Goal: Task Accomplishment & Management: Complete application form

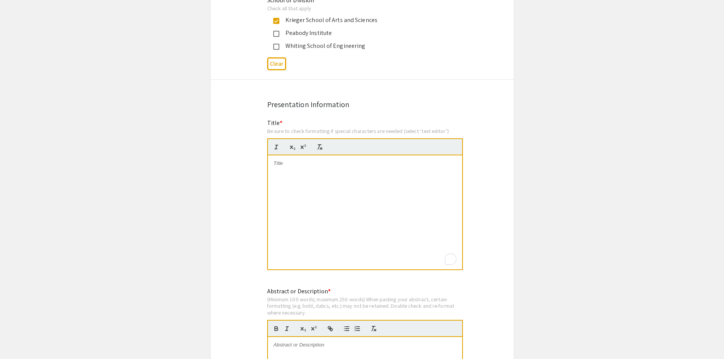
scroll to position [551, 0]
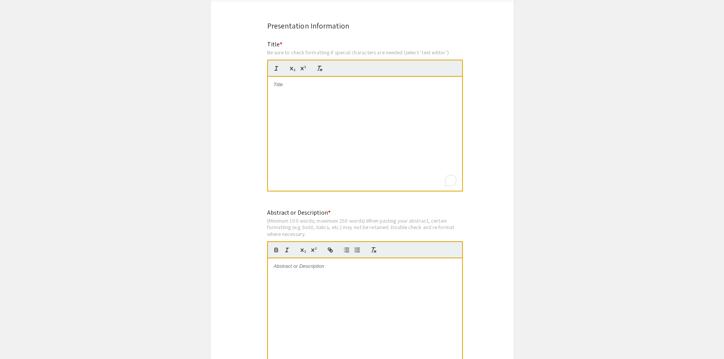
click at [349, 132] on div "To enrich screen reader interactions, please activate Accessibility in Grammarl…" at bounding box center [365, 134] width 194 height 114
click at [309, 82] on strong "Pro-[MEDICAL_DATA] levels are associated with [MEDICAL_DATA] microstructure in …" at bounding box center [366, 88] width 160 height 13
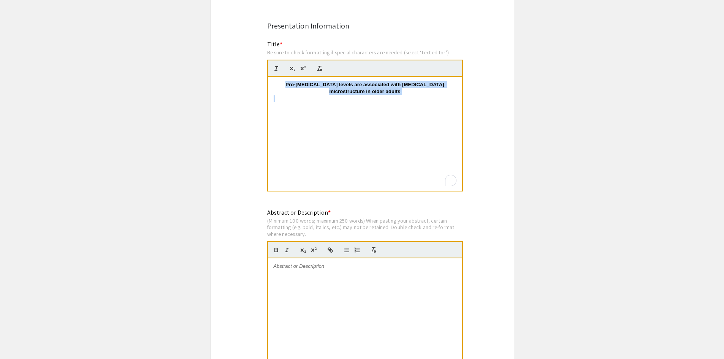
click at [309, 82] on strong "Pro-[MEDICAL_DATA] levels are associated with [MEDICAL_DATA] microstructure in …" at bounding box center [366, 88] width 160 height 13
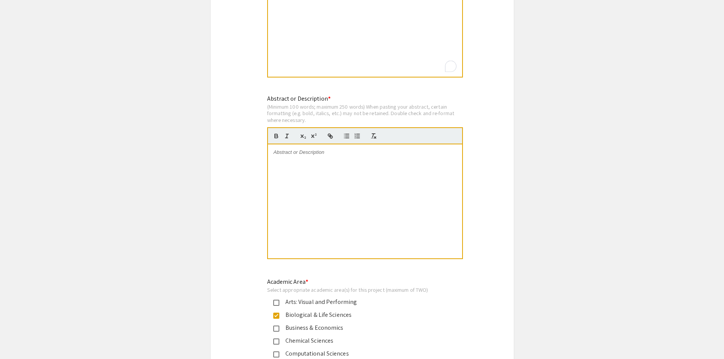
scroll to position [551, 0]
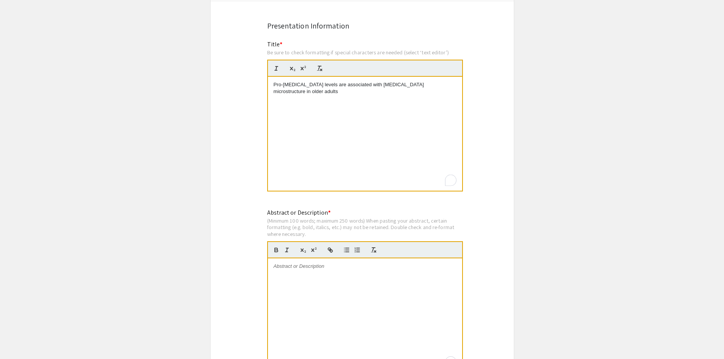
click at [356, 303] on div "To enrich screen reader interactions, please activate Accessibility in Grammarl…" at bounding box center [365, 316] width 194 height 114
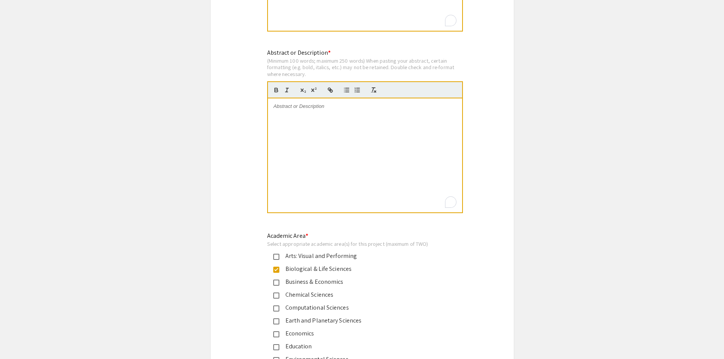
scroll to position [589, 0]
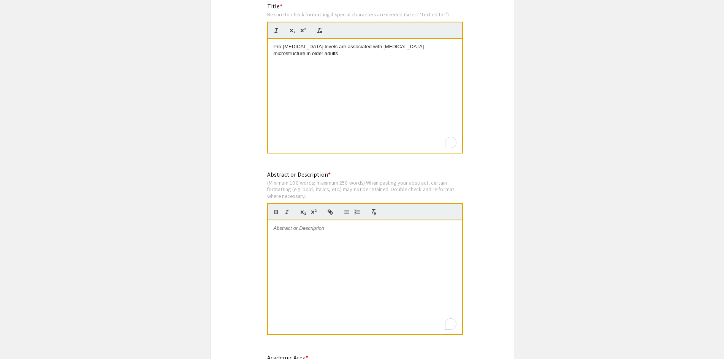
click at [336, 274] on div "To enrich screen reader interactions, please activate Accessibility in Grammarl…" at bounding box center [365, 278] width 194 height 114
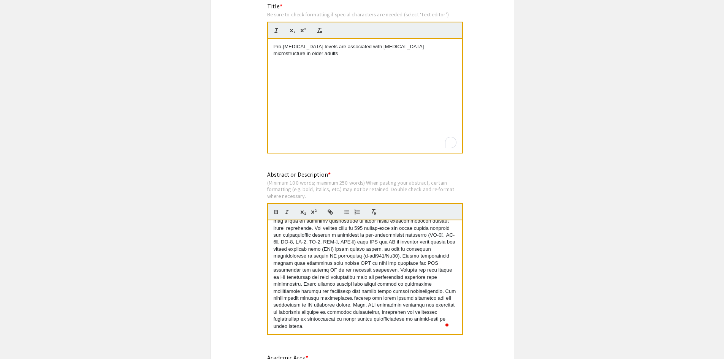
scroll to position [93, 0]
click at [403, 249] on p "To enrich screen reader interactions, please activate Accessibility in Grammarl…" at bounding box center [365, 233] width 183 height 203
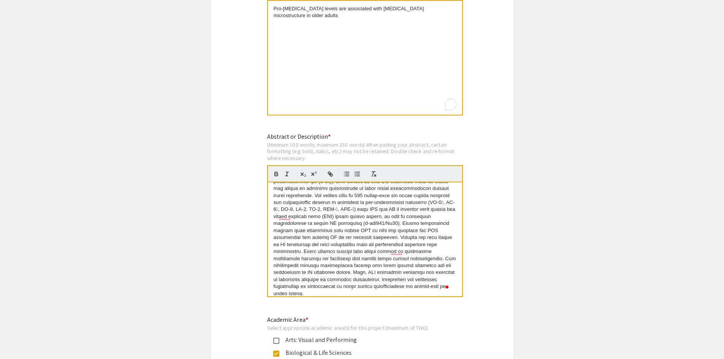
scroll to position [0, 0]
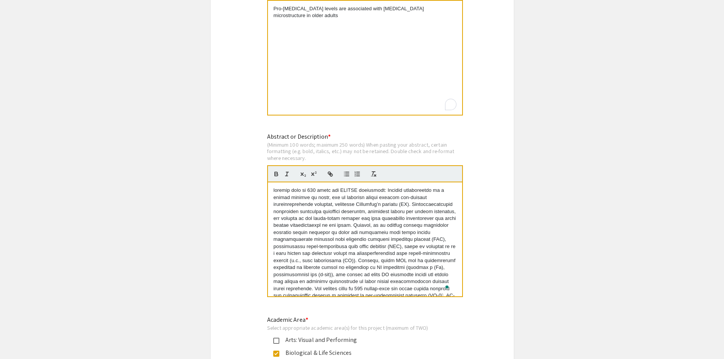
click at [393, 202] on p "To enrich screen reader interactions, please activate Accessibility in Grammarl…" at bounding box center [365, 288] width 183 height 203
drag, startPoint x: 390, startPoint y: 190, endPoint x: 138, endPoint y: 186, distance: 252.9
click at [382, 232] on p "To enrich screen reader interactions, please activate Accessibility in Grammarl…" at bounding box center [365, 285] width 183 height 197
click at [341, 191] on p "To enrich screen reader interactions, please activate Accessibility in Grammarl…" at bounding box center [365, 285] width 183 height 197
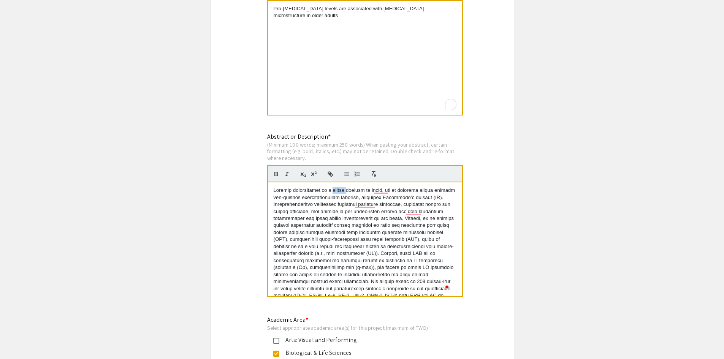
click at [341, 191] on p "To enrich screen reader interactions, please activate Accessibility in Grammarl…" at bounding box center [365, 285] width 183 height 197
click at [343, 216] on p "To enrich screen reader interactions, please activate Accessibility in Grammarl…" at bounding box center [365, 285] width 183 height 197
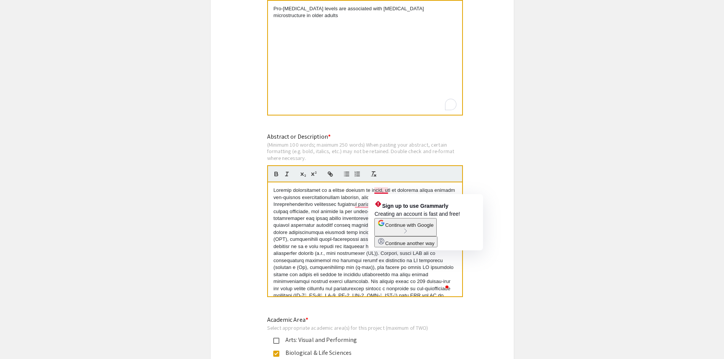
drag, startPoint x: 384, startPoint y: 189, endPoint x: 389, endPoint y: 198, distance: 10.6
click at [384, 188] on p "To enrich screen reader interactions, please activate Accessibility in Grammarl…" at bounding box center [365, 285] width 183 height 197
click at [337, 226] on p "To enrich screen reader interactions, please activate Accessibility in Grammarl…" at bounding box center [365, 285] width 183 height 197
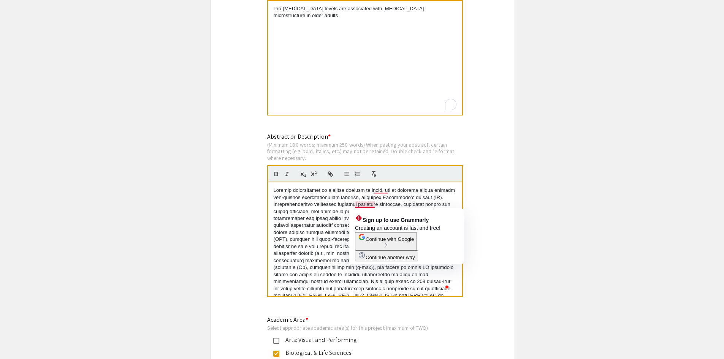
click at [322, 216] on p "To enrich screen reader interactions, please activate Accessibility in Grammarl…" at bounding box center [365, 285] width 183 height 197
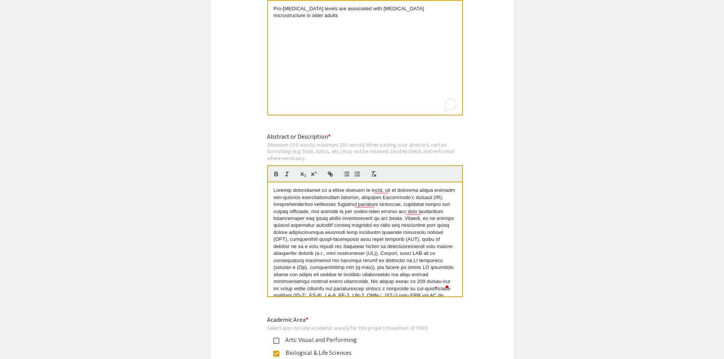
click at [354, 203] on p "To enrich screen reader interactions, please activate Accessibility in Grammarl…" at bounding box center [365, 285] width 183 height 197
click at [313, 203] on p "To enrich screen reader interactions, please activate Accessibility in Grammarl…" at bounding box center [365, 285] width 183 height 197
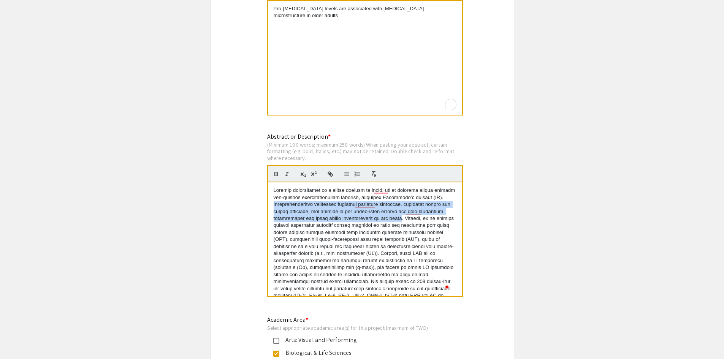
drag, startPoint x: 313, startPoint y: 203, endPoint x: 425, endPoint y: 216, distance: 112.9
click at [425, 216] on p "To enrich screen reader interactions, please activate Accessibility in Grammarl…" at bounding box center [365, 285] width 183 height 197
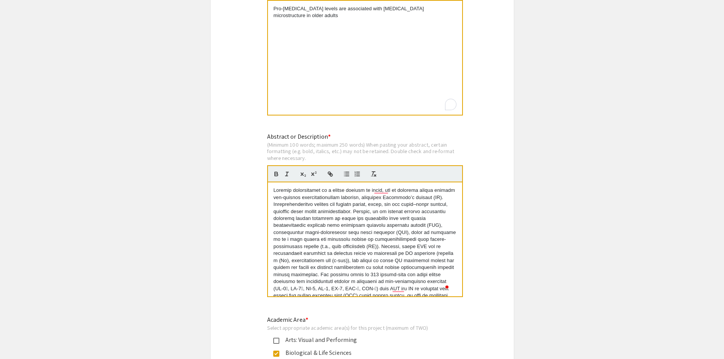
click at [408, 206] on p "To enrich screen reader interactions, please activate Accessibility in Grammarl…" at bounding box center [365, 281] width 183 height 189
click at [416, 240] on p "To enrich screen reader interactions, please activate Accessibility in Grammarl…" at bounding box center [365, 281] width 183 height 189
click at [411, 205] on p "To enrich screen reader interactions, please activate Accessibility in Grammarl…" at bounding box center [365, 281] width 183 height 189
click at [413, 238] on p "To enrich screen reader interactions, please activate Accessibility in Grammarl…" at bounding box center [365, 281] width 183 height 189
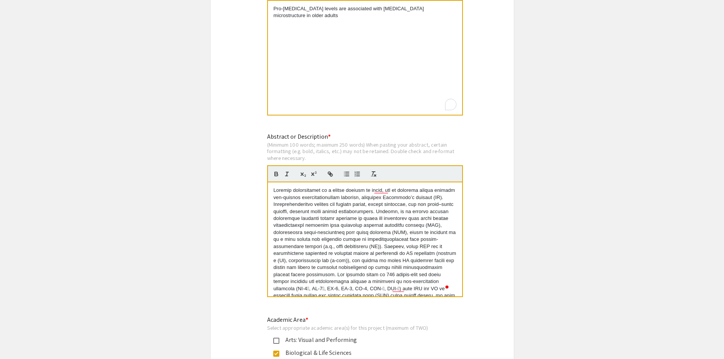
click at [395, 205] on p "To enrich screen reader interactions, please activate Accessibility in Grammarl…" at bounding box center [365, 281] width 183 height 189
click at [414, 251] on p "To enrich screen reader interactions, please activate Accessibility in Grammarl…" at bounding box center [365, 281] width 183 height 189
click at [407, 212] on p "To enrich screen reader interactions, please activate Accessibility in Grammarl…" at bounding box center [365, 281] width 183 height 189
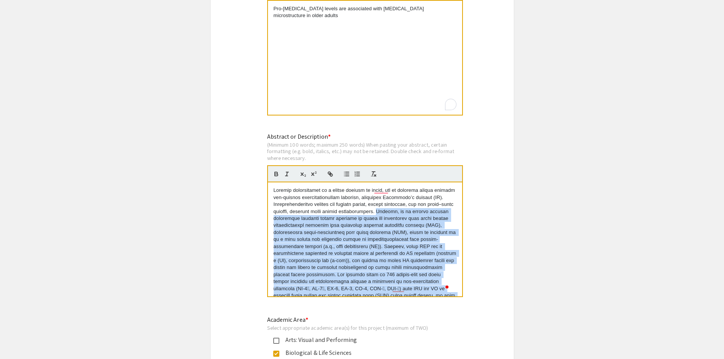
scroll to position [84, 0]
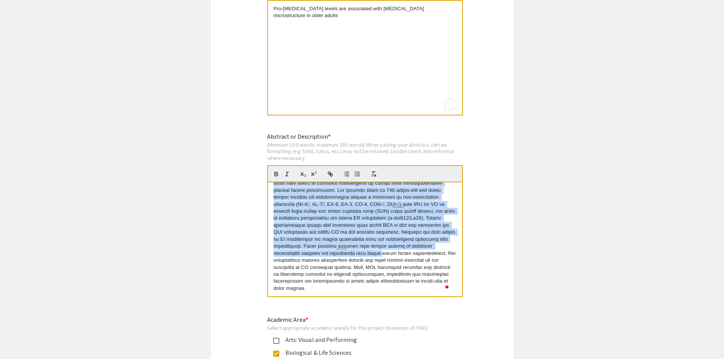
drag, startPoint x: 407, startPoint y: 212, endPoint x: 425, endPoint y: 253, distance: 44.8
click at [425, 253] on p "To enrich screen reader interactions, please activate Accessibility in Grammarl…" at bounding box center [365, 197] width 183 height 189
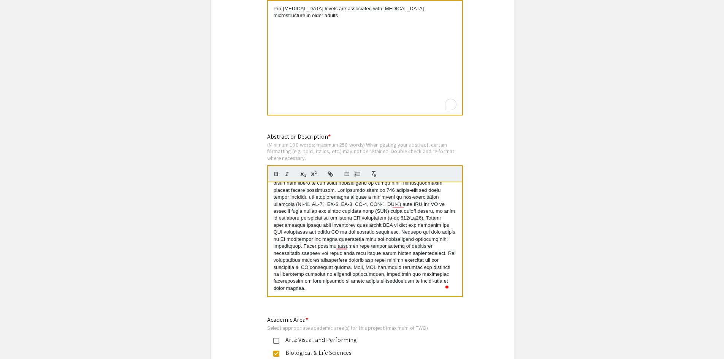
scroll to position [0, 0]
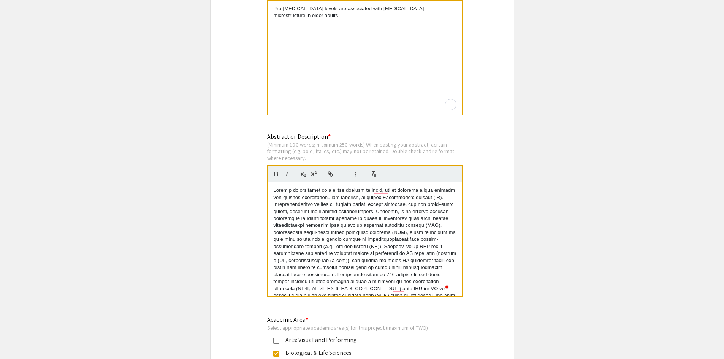
click at [320, 205] on p "To enrich screen reader interactions, please activate Accessibility in Grammarl…" at bounding box center [365, 281] width 183 height 189
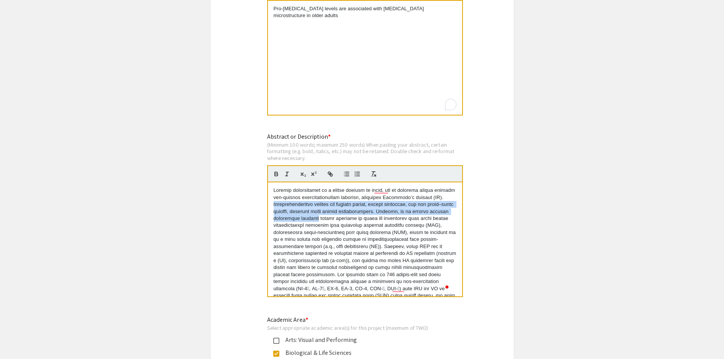
drag, startPoint x: 320, startPoint y: 205, endPoint x: 317, endPoint y: 217, distance: 13.0
click at [317, 217] on p "To enrich screen reader interactions, please activate Accessibility in Grammarl…" at bounding box center [365, 281] width 183 height 189
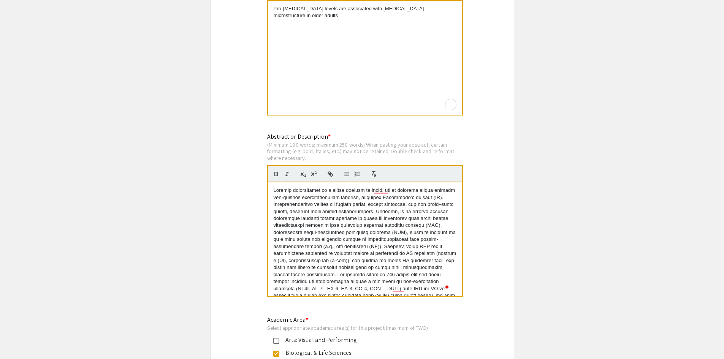
click at [421, 233] on p "To enrich screen reader interactions, please activate Accessibility in Grammarl…" at bounding box center [365, 281] width 183 height 189
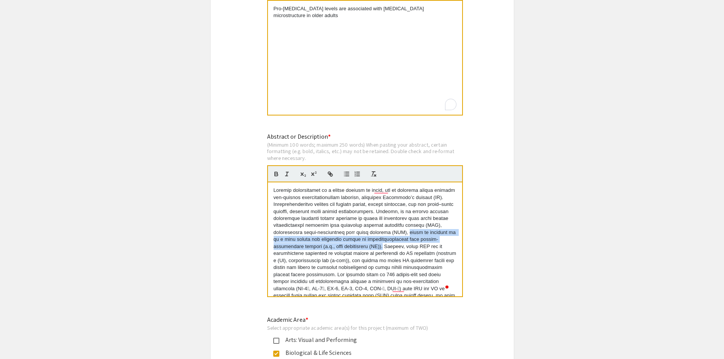
drag, startPoint x: 421, startPoint y: 233, endPoint x: 398, endPoint y: 249, distance: 28.4
click at [398, 249] on p "To enrich screen reader interactions, please activate Accessibility in Grammarl…" at bounding box center [365, 281] width 183 height 189
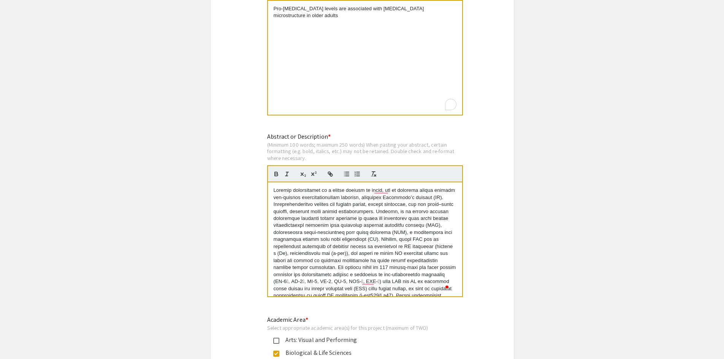
click at [390, 238] on p "To enrich screen reader interactions, please activate Accessibility in Grammarl…" at bounding box center [365, 278] width 183 height 182
click at [346, 203] on p "To enrich screen reader interactions, please activate Accessibility in Grammarl…" at bounding box center [365, 278] width 183 height 182
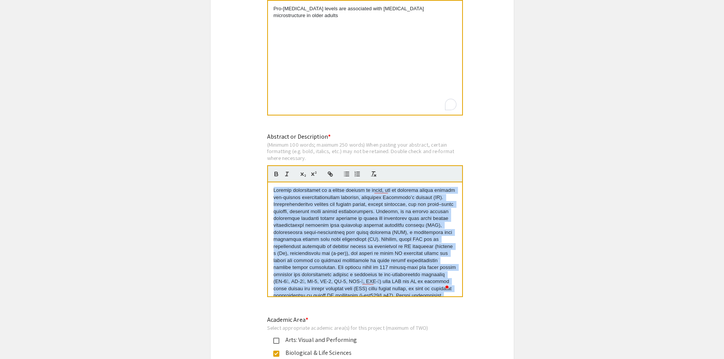
click at [346, 203] on p "To enrich screen reader interactions, please activate Accessibility in Grammarl…" at bounding box center [365, 278] width 183 height 182
copy p "Loremip dolorsitamet co a elitse doeiusm te incid, utl et dolorema aliqua enima…"
click at [342, 272] on p "To enrich screen reader interactions, please activate Accessibility in Grammarl…" at bounding box center [365, 278] width 183 height 182
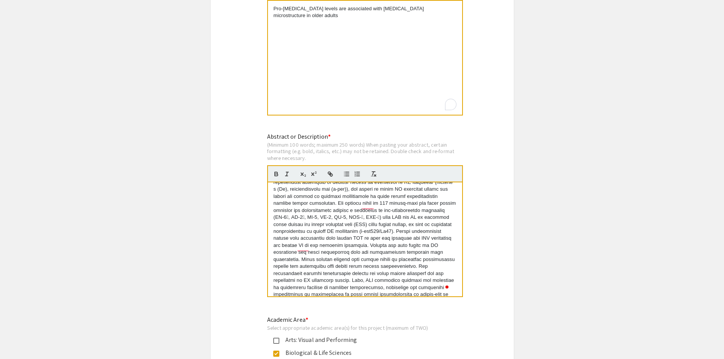
scroll to position [76, 0]
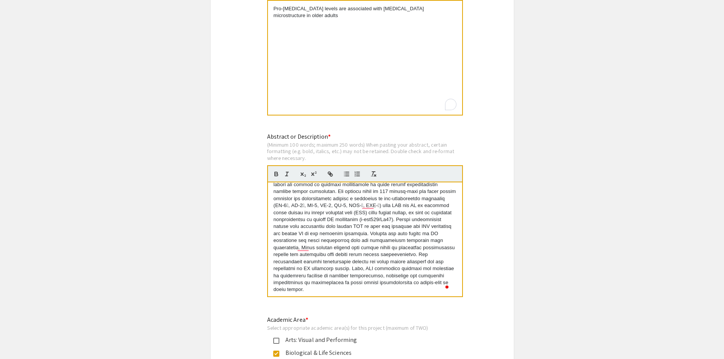
click at [308, 204] on p "To enrich screen reader interactions, please activate Accessibility in Grammarl…" at bounding box center [365, 202] width 183 height 182
click at [374, 205] on p "α , IL-1, IL-2, IL-6, IL-8, TNF-, TNF-) with FWF and MD in cerebral [MEDICAL…" at bounding box center [365, 205] width 183 height 189
click at [324, 204] on p "α , IL-1, IL-2, IL-6, IL-8, TNF- α , TNF-) with FWF and MD in cerebral [MEDIC…" at bounding box center [365, 205] width 183 height 189
copy p ""
drag, startPoint x: 320, startPoint y: 206, endPoint x: 324, endPoint y: 205, distance: 3.9
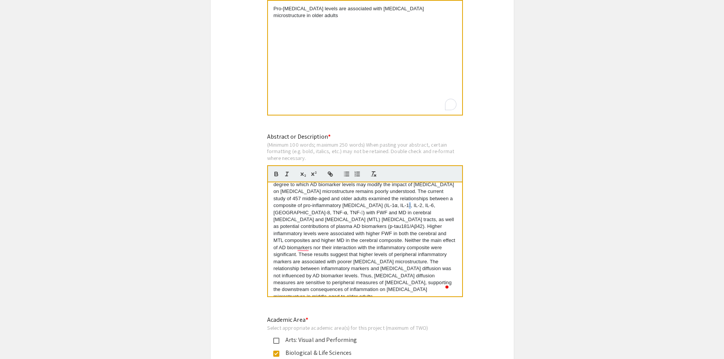
click at [324, 205] on p "α , IL-1, IL-2, IL-6, IL-8, TNF- α , TNF-) with FWF and MD in cerebral [MEDIC…" at bounding box center [365, 205] width 183 height 189
click at [392, 205] on p "α , IL-1 β , IL-2, IL-6, IL-8, TNF- α , TNF-) with FWF and MD in cerebral [MED…" at bounding box center [365, 205] width 183 height 189
click at [397, 231] on p "α , IL-1 β , IL-2, IL-6, IL-8, TNF- α , TNF- β ) with FWF and MD in cerebral [M…" at bounding box center [365, 205] width 183 height 189
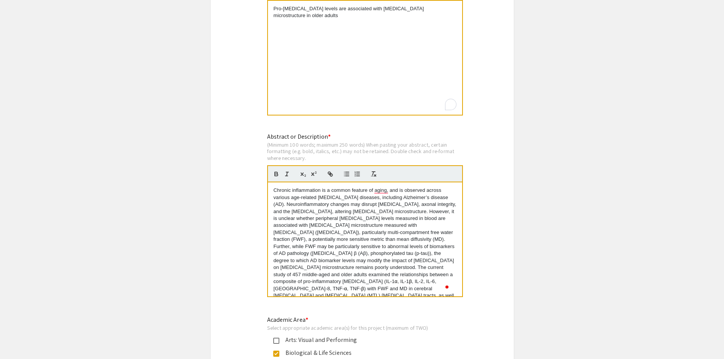
click at [340, 268] on p "α , IL-1 β , IL-2, IL-6, IL-8, TNF- α , TNF- β ) with FWF and MD in cerebral [M…" at bounding box center [365, 281] width 183 height 189
drag, startPoint x: 340, startPoint y: 268, endPoint x: 378, endPoint y: 268, distance: 37.6
click at [378, 268] on p "α , IL-1 β , IL-2, IL-6, IL-8, TNF- α , TNF- β ) with FWF and MD in cerebral [M…" at bounding box center [365, 281] width 183 height 189
click at [287, 272] on p "Chronic inflammation is a common feature of aging, and is observed across vario…" at bounding box center [365, 281] width 183 height 189
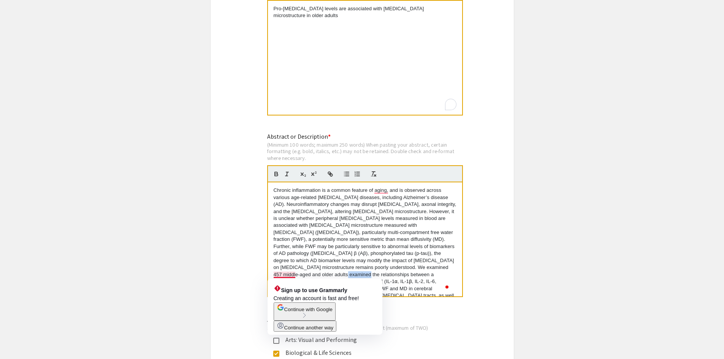
click at [287, 272] on p "Chronic inflammation is a common feature of aging, and is observed across vario…" at bounding box center [365, 281] width 183 height 189
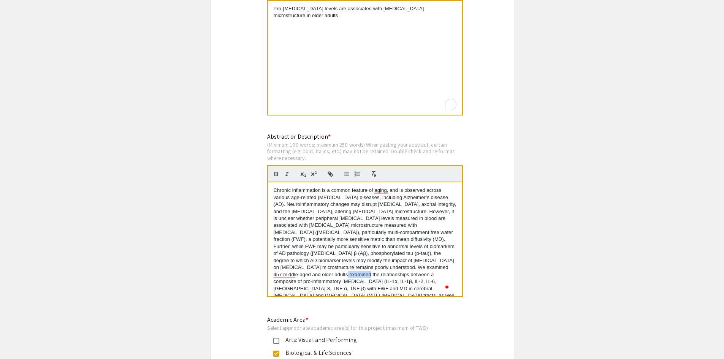
click at [286, 278] on p "Chronic inflammation is a common feature of aging, and is observed across vario…" at bounding box center [365, 281] width 183 height 189
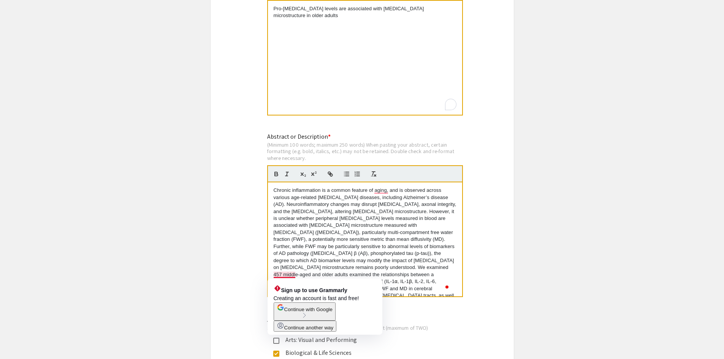
click at [282, 275] on p "Chronic inflammation is a common feature of aging, and is observed across vario…" at bounding box center [365, 281] width 183 height 189
drag, startPoint x: 282, startPoint y: 275, endPoint x: 338, endPoint y: 275, distance: 55.5
click at [338, 275] on p "Chronic inflammation is a common feature of aging, and is observed across vario…" at bounding box center [365, 281] width 183 height 189
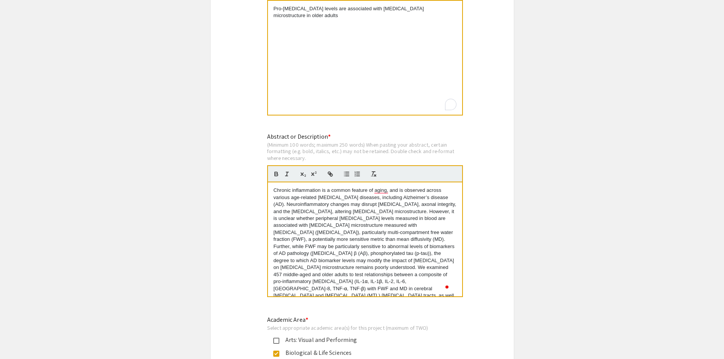
click at [355, 282] on p "Chronic inflammation is a common feature of aging, and is observed across vario…" at bounding box center [365, 281] width 183 height 189
drag, startPoint x: 355, startPoint y: 282, endPoint x: 381, endPoint y: 288, distance: 26.1
click at [381, 288] on p "Chronic inflammation is a common feature of aging, and is observed across vario…" at bounding box center [365, 281] width 183 height 189
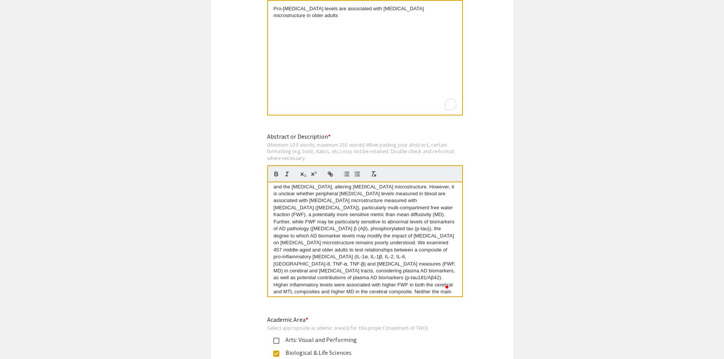
scroll to position [38, 0]
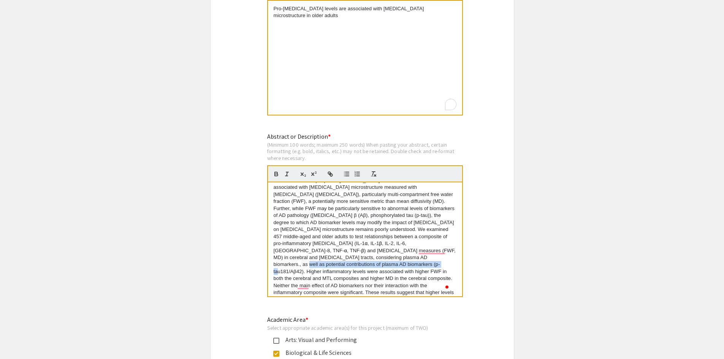
drag, startPoint x: 445, startPoint y: 251, endPoint x: 405, endPoint y: 260, distance: 41.7
click at [405, 260] on p "Chronic inflammation is a common feature of aging, and is observed across vario…" at bounding box center [365, 243] width 183 height 189
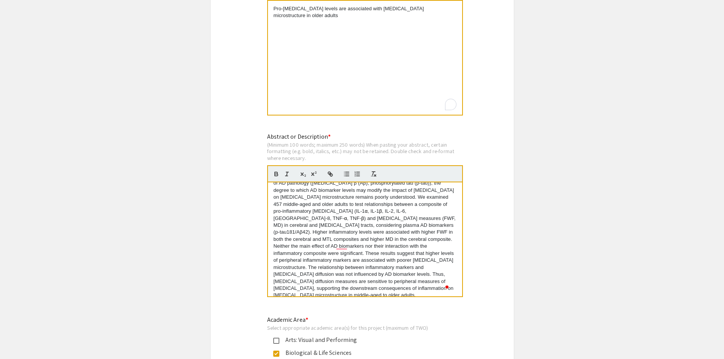
click at [413, 291] on p "Chronic inflammation is a common feature of aging, and is observed across vario…" at bounding box center [365, 208] width 183 height 182
click at [322, 224] on p "Chronic inflammation is a common feature of aging, and is observed across vario…" at bounding box center [365, 208] width 183 height 182
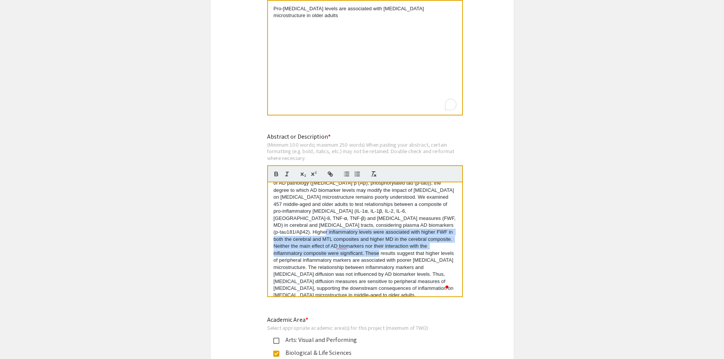
drag, startPoint x: 322, startPoint y: 224, endPoint x: 373, endPoint y: 246, distance: 55.2
click at [373, 246] on p "Chronic inflammation is a common feature of aging, and is observed across vario…" at bounding box center [365, 208] width 183 height 182
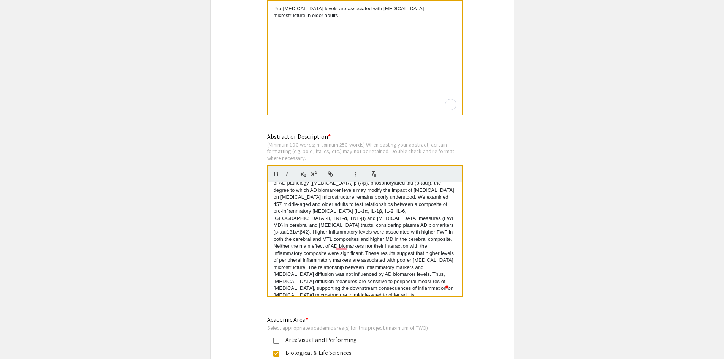
scroll to position [63, 0]
click at [324, 258] on p "Chronic inflammation is a common feature of aging, and is observed across vario…" at bounding box center [365, 211] width 183 height 175
click at [357, 238] on p "Chronic inflammation is a common feature of aging, and is observed across vario…" at bounding box center [365, 211] width 183 height 175
click at [360, 287] on p "Chronic inflammation is a common feature of aging, and is observed across vario…" at bounding box center [365, 211] width 183 height 175
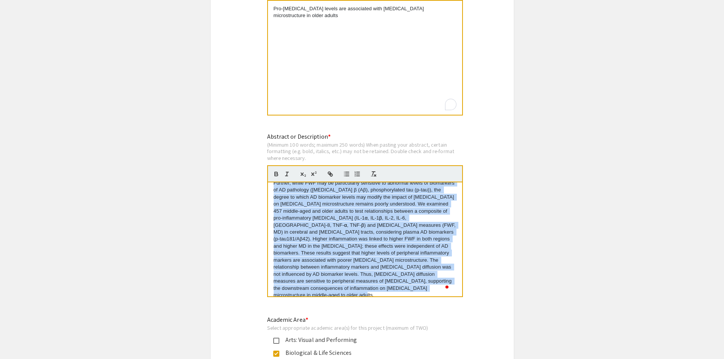
scroll to position [0, 0]
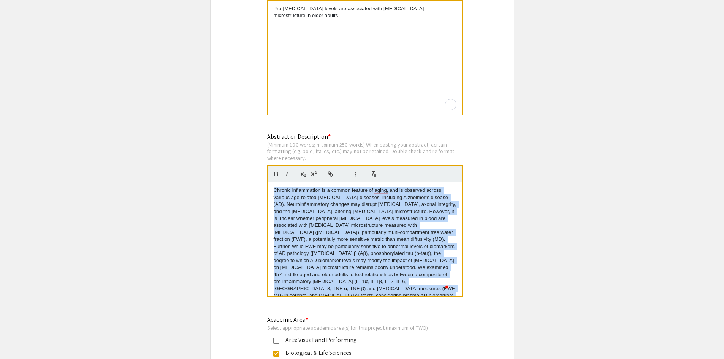
drag, startPoint x: 360, startPoint y: 287, endPoint x: 207, endPoint y: 98, distance: 243.0
copy p "Loremip dolorsitamet co a elitse doeiusm te incid, utl et dolorema aliqua enima…"
click at [345, 242] on p "Chronic inflammation is a common feature of aging, and is observed across vario…" at bounding box center [365, 274] width 183 height 175
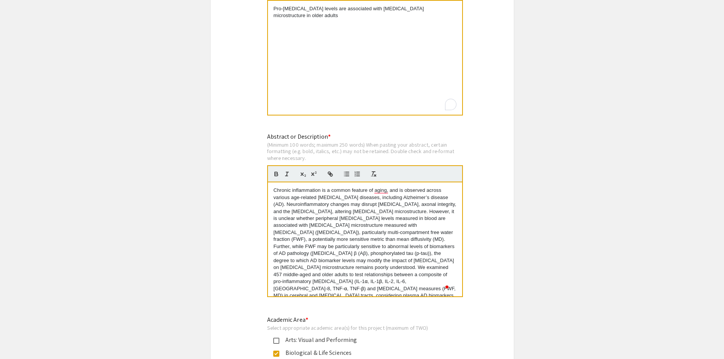
click at [368, 204] on p "Chronic inflammation is a common feature of aging, and is observed across vario…" at bounding box center [365, 274] width 183 height 175
drag, startPoint x: 368, startPoint y: 204, endPoint x: 305, endPoint y: 210, distance: 63.4
click at [305, 210] on p "Chronic inflammation is a common feature of aging, and is observed across vario…" at bounding box center [365, 274] width 183 height 175
click at [356, 204] on p "α , IL-1 β , IL-2, IL-6, IL-8, TNF- α , TNF- β ) and [MEDICAL_DATA] measures (F…" at bounding box center [365, 274] width 183 height 175
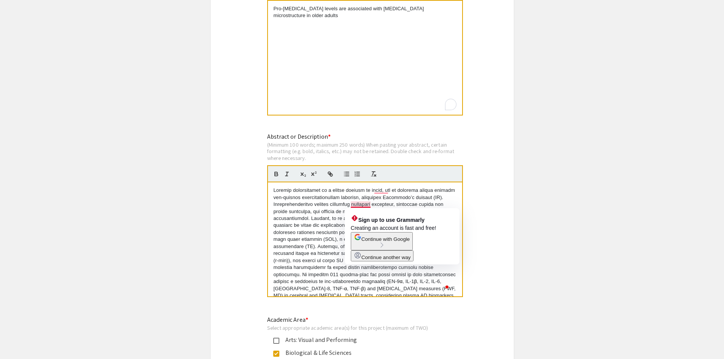
click at [422, 194] on p "α , IL-1 β , IL-2, IL-6, IL-8, TNF- α , TNF- β ) and [MEDICAL_DATA] measures (F…" at bounding box center [365, 274] width 183 height 175
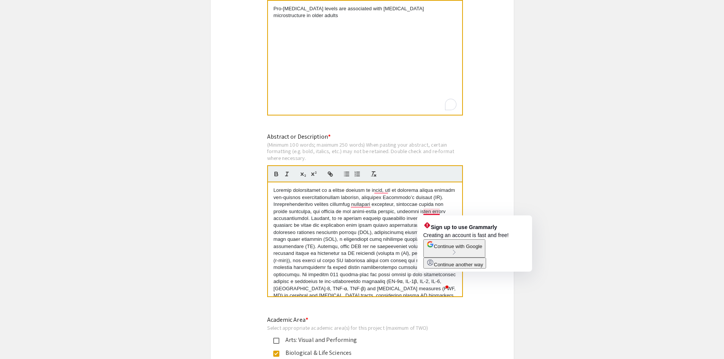
click at [422, 211] on p "α , IL-1 β , IL-2, IL-6, IL-8, TNF- α , TNF- β ) and [MEDICAL_DATA] measures (F…" at bounding box center [365, 274] width 183 height 175
click at [433, 214] on p "α , IL-1 β , IL-2, IL-6, IL-8, TNF- α , TNF- β ) and [MEDICAL_DATA] measures (F…" at bounding box center [365, 274] width 183 height 175
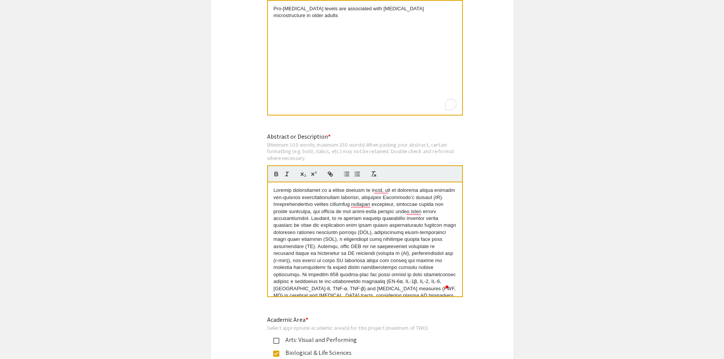
click at [424, 213] on p "α , IL-1 β , IL-2, IL-6, IL-8, TNF- α , TNF- β ) and [MEDICAL_DATA] measures (F…" at bounding box center [365, 274] width 183 height 175
click at [376, 230] on p "α , IL-1 β , IL-2, IL-6, IL-8, TNF- α , TNF- β ) and [MEDICAL_DATA] measures (F…" at bounding box center [365, 274] width 183 height 175
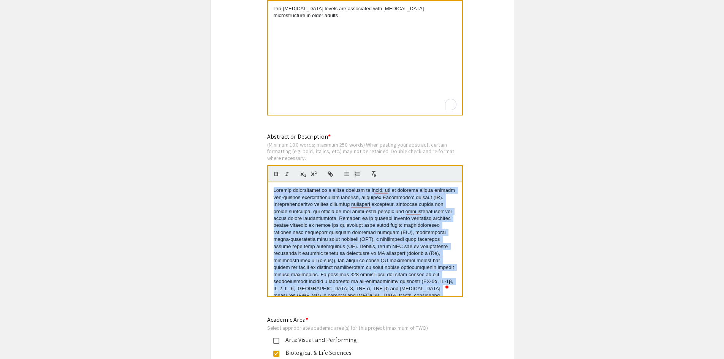
click at [376, 230] on p "α , IL-1 β , IL-2, IL-6, IL-8, TNF- α , TNF- β ) and [MEDICAL_DATA] measures (F…" at bounding box center [365, 274] width 183 height 175
copy p "Loremip dolorsitamet co a elitse doeiusm te incid, utl et dolorema aliqua enima…"
click at [398, 220] on p "α , IL-1 β , IL-2, IL-6, IL-8, TNF- α , TNF- β ) and [MEDICAL_DATA] measures (F…" at bounding box center [365, 274] width 183 height 175
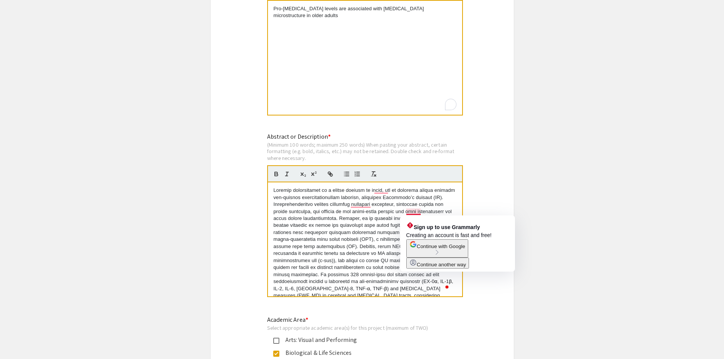
click at [422, 212] on p "α , IL-1 β , IL-2, IL-6, IL-8, TNF- α , TNF- β ) and [MEDICAL_DATA] measures (F…" at bounding box center [365, 274] width 183 height 175
click at [421, 212] on p "α , IL-1 β , IL-2, IL-6, IL-8, TNF- α , TNF- β ) and [MEDICAL_DATA] measures (F…" at bounding box center [365, 274] width 183 height 175
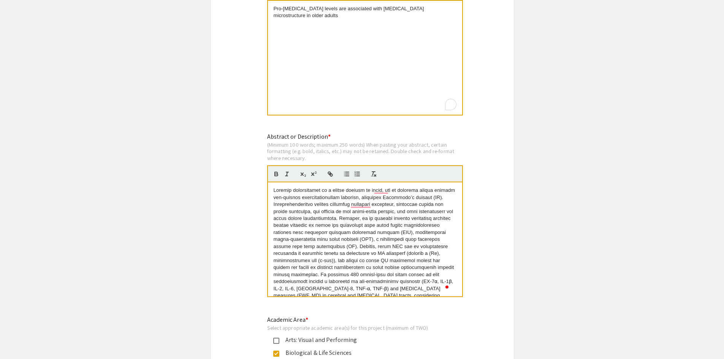
click at [348, 204] on p "α , IL-1 β , IL-2, IL-6, IL-8, TNF- α , TNF- β ) and [MEDICAL_DATA] measures (F…" at bounding box center [365, 274] width 183 height 175
click at [363, 234] on p "α , IL-1 β , IL-2, IL-6, IL-8, TNF- α , TNF- β ) and [MEDICAL_DATA] measures (F…" at bounding box center [365, 274] width 183 height 175
drag, startPoint x: 416, startPoint y: 225, endPoint x: 430, endPoint y: 234, distance: 16.1
click at [430, 234] on p "α , IL-1 β , IL-2, IL-6, IL-8, TNF- α , TNF- β ) and [MEDICAL_DATA] measures (F…" at bounding box center [365, 274] width 183 height 175
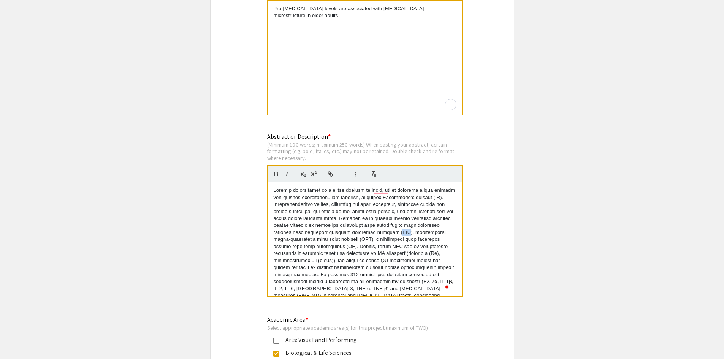
click at [430, 234] on p "α , IL-1 β , IL-2, IL-6, IL-8, TNF- α , TNF- β ) and [MEDICAL_DATA] measures (F…" at bounding box center [365, 274] width 183 height 175
click at [425, 241] on p "α , IL-1 β , IL-2, IL-6, IL-8, TNF- α , TNF- β ) and [MEDICAL_DATA] measures (F…" at bounding box center [365, 274] width 183 height 175
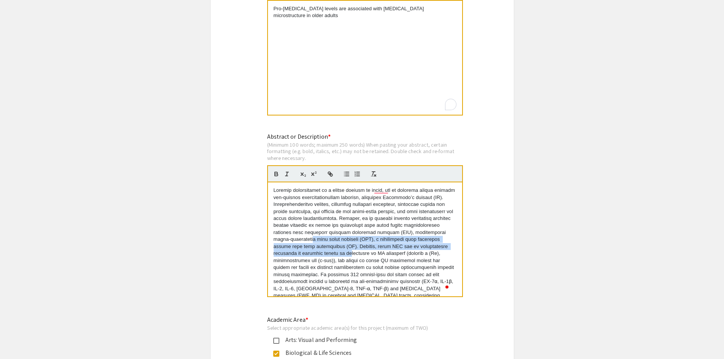
drag, startPoint x: 339, startPoint y: 239, endPoint x: 373, endPoint y: 251, distance: 36.3
click at [373, 251] on p "α , IL-1 β , IL-2, IL-6, IL-8, TNF- α , TNF- β ) and [MEDICAL_DATA] measures (F…" at bounding box center [365, 274] width 183 height 175
click at [373, 246] on p "α , IL-1 β , IL-2, IL-6, IL-8, TNF- α , TNF- β ) and [MEDICAL_DATA] measures (F…" at bounding box center [365, 274] width 183 height 175
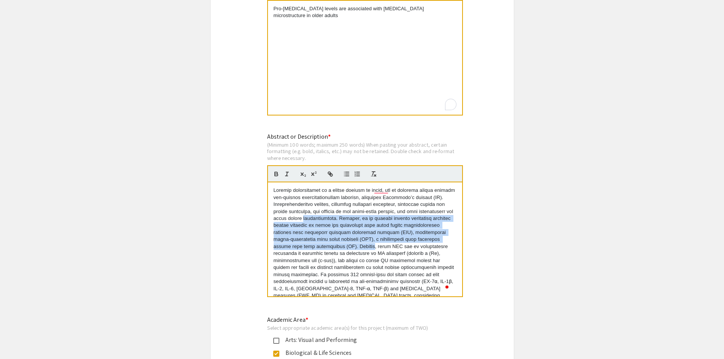
drag, startPoint x: 373, startPoint y: 244, endPoint x: 373, endPoint y: 217, distance: 27.0
click at [373, 217] on p "α , IL-1 β , IL-2, IL-6, IL-8, TNF- α , TNF- β ) and [MEDICAL_DATA] measures (F…" at bounding box center [365, 274] width 183 height 175
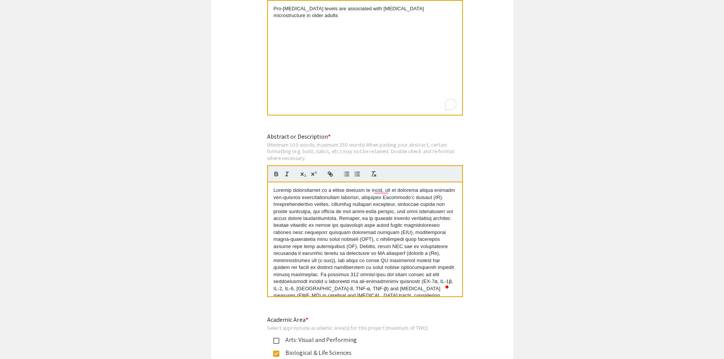
click at [354, 260] on p "α , IL-1 β , IL-2, IL-6, IL-8, TNF- α , TNF- β ) and [MEDICAL_DATA] measures (F…" at bounding box center [365, 274] width 183 height 175
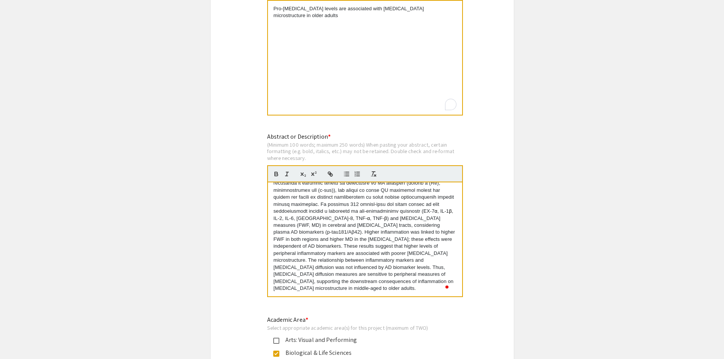
click at [356, 294] on div "α , IL-1 β , IL-2, IL-6, IL-8, TNF- α , TNF- β ) and [MEDICAL_DATA] measures (F…" at bounding box center [365, 239] width 194 height 114
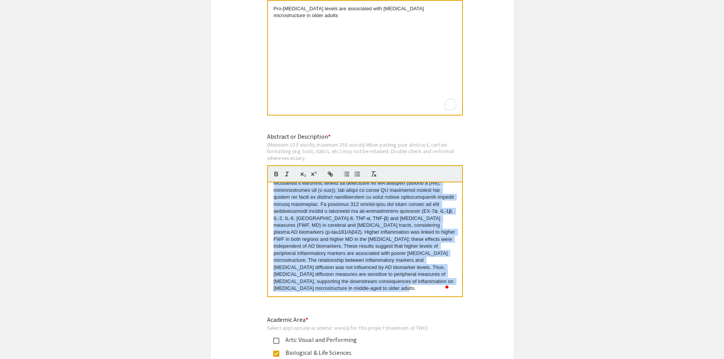
scroll to position [0, 0]
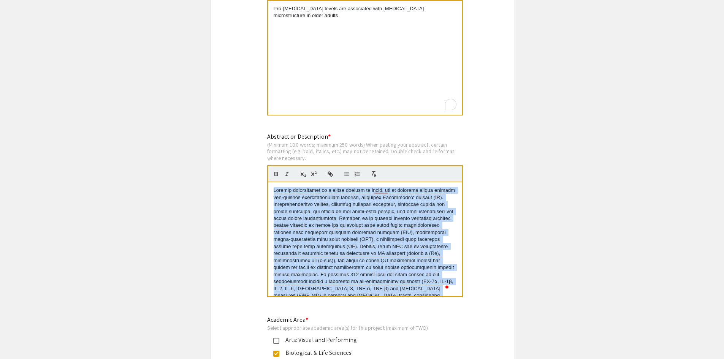
drag, startPoint x: 344, startPoint y: 292, endPoint x: 233, endPoint y: 160, distance: 172.7
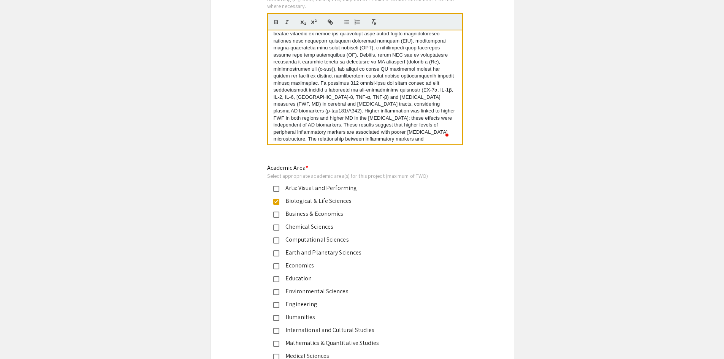
scroll to position [70, 0]
click at [393, 138] on p "α , IL-1 β , IL-2, IL-6, IL-8, TNF- α , TNF- β ) and [MEDICAL_DATA] measures (F…" at bounding box center [365, 52] width 183 height 175
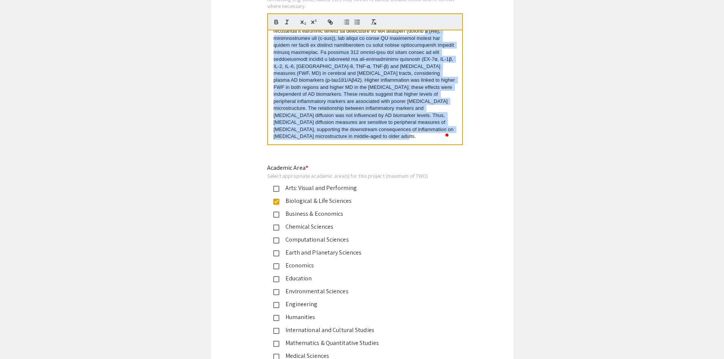
scroll to position [0, 0]
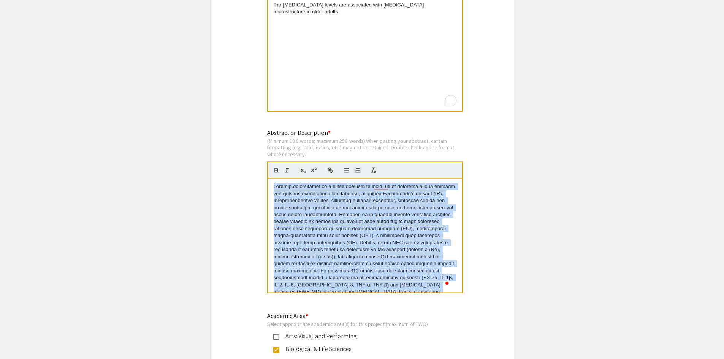
drag, startPoint x: 394, startPoint y: 141, endPoint x: 194, endPoint y: 3, distance: 242.8
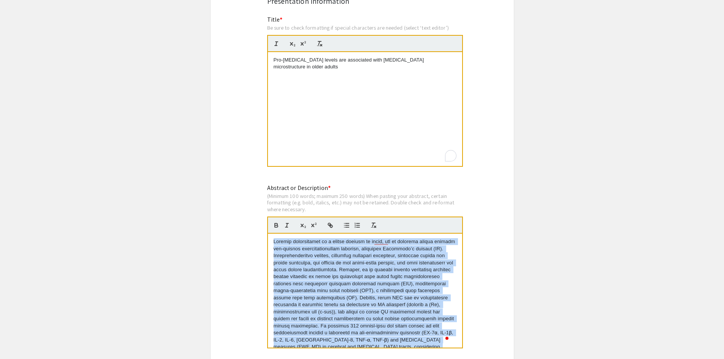
copy p "Loremip dolorsitamet co a elitse doeiusm te incid, utl et dolorema aliqua enima…"
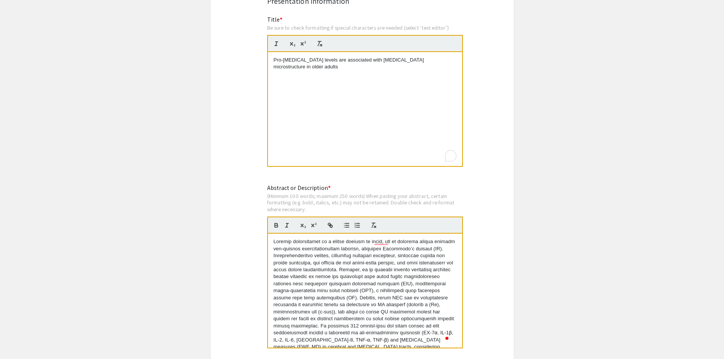
click at [360, 128] on div "Pro-[MEDICAL_DATA] levels are associated with [MEDICAL_DATA] microstructure in …" at bounding box center [365, 109] width 194 height 114
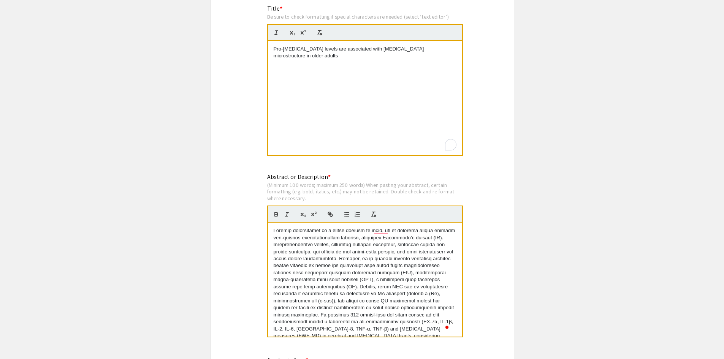
scroll to position [651, 0]
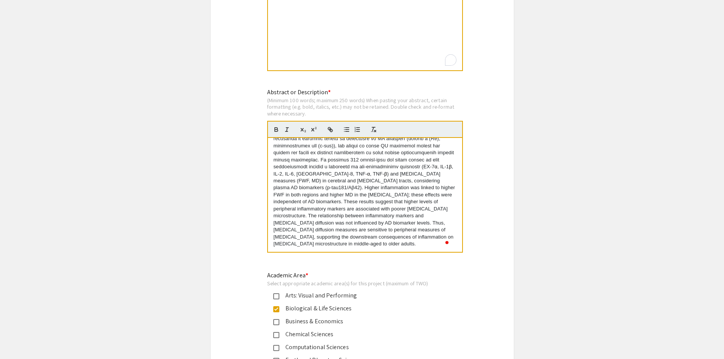
scroll to position [689, 0]
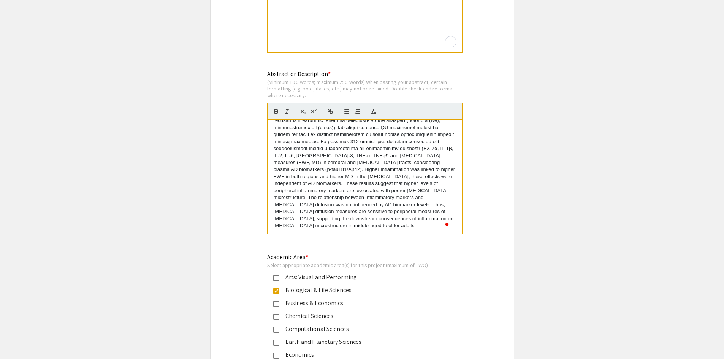
click at [345, 230] on div "α , IL-1 β , IL-2, IL-6, IL-8, TNF- α , TNF- β ) and [MEDICAL_DATA] measures (F…" at bounding box center [365, 177] width 194 height 114
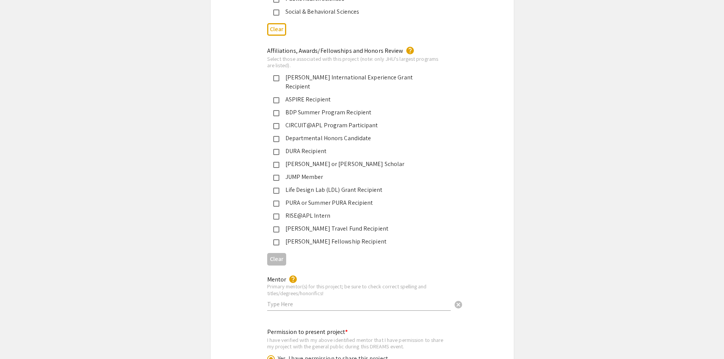
scroll to position [1260, 0]
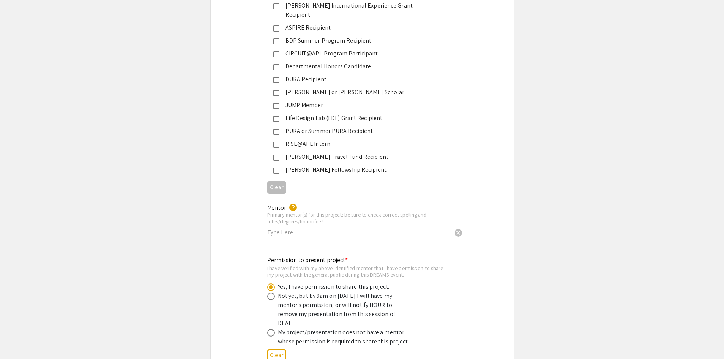
click at [355, 229] on input "text" at bounding box center [359, 233] width 184 height 8
paste input "[PERSON_NAME]"
paste input "PhD"
drag, startPoint x: 297, startPoint y: 225, endPoint x: 292, endPoint y: 225, distance: 5.3
click at [292, 229] on input "[PERSON_NAME], PhD" at bounding box center [359, 233] width 184 height 8
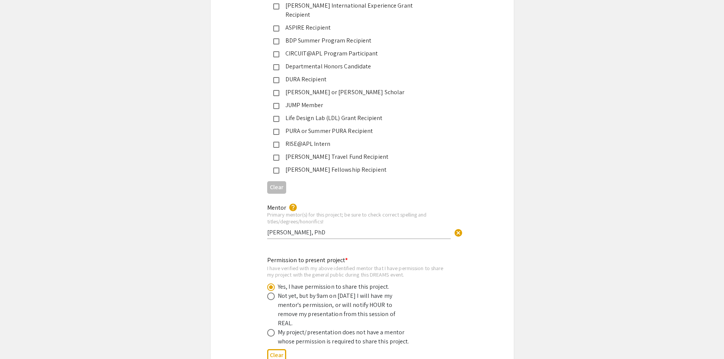
click at [333, 219] on div "Mentor help Primary mentor(s) for this project; be sure to check correct spelli…" at bounding box center [359, 218] width 184 height 42
click at [335, 229] on input "[PERSON_NAME], PhD" at bounding box center [359, 233] width 184 height 8
click at [154, 242] on app-submissions "Symposium Presentation Submission JHU: REAL Fall 2025 (formerly DREAMS) Please …" at bounding box center [362, 68] width 724 height 2566
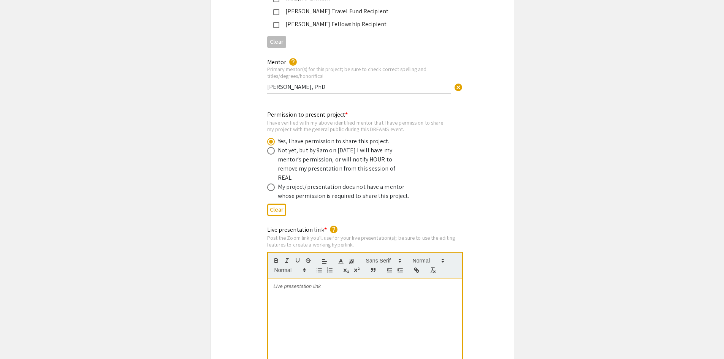
scroll to position [1412, 0]
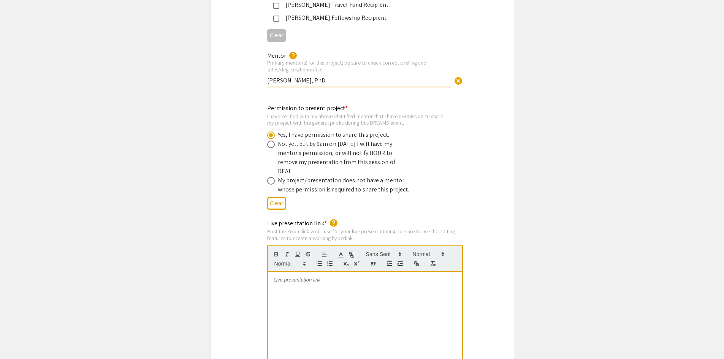
click at [267, 76] on input "[PERSON_NAME], PhD" at bounding box center [359, 80] width 184 height 8
type input "[PERSON_NAME], PhD"
click at [235, 104] on div "Permission to present project * I have verified with my above identified mentor…" at bounding box center [362, 158] width 303 height 109
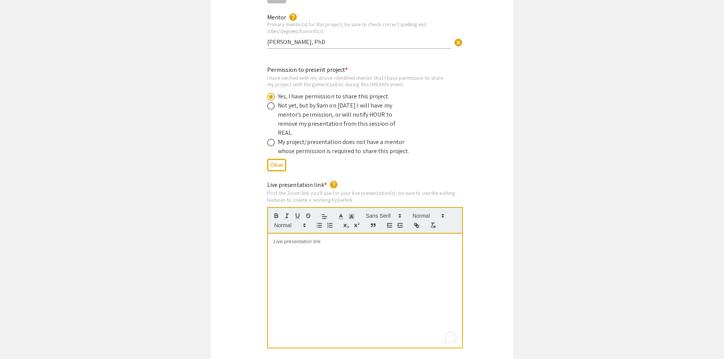
scroll to position [1564, 0]
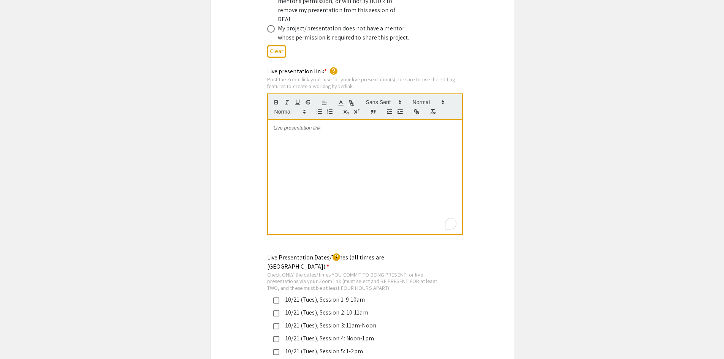
click at [348, 146] on div "To enrich screen reader interactions, please activate Accessibility in Grammarl…" at bounding box center [365, 177] width 194 height 114
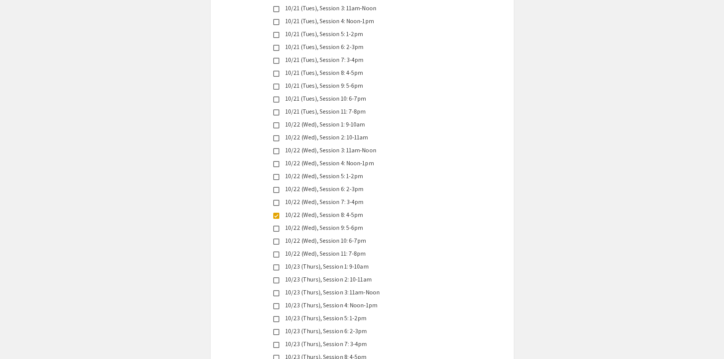
scroll to position [1868, 0]
click at [324, 56] on div "10/21 (Tues), Session 6: 2-3pm" at bounding box center [359, 60] width 160 height 9
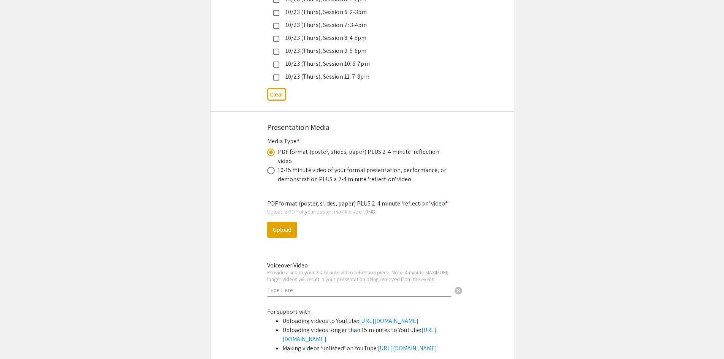
scroll to position [2210, 0]
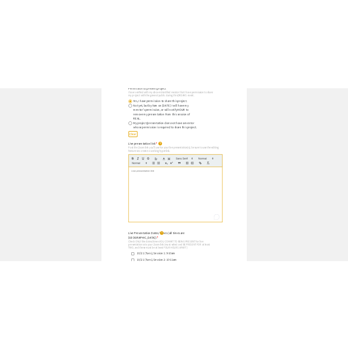
scroll to position [1589, 0]
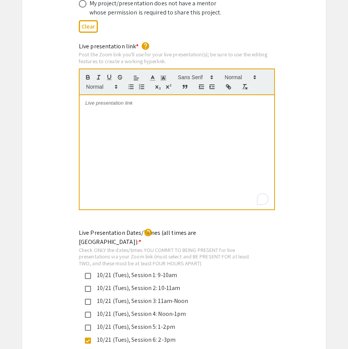
click at [229, 121] on div "To enrich screen reader interactions, please activate Accessibility in Grammarl…" at bounding box center [176, 152] width 194 height 114
drag, startPoint x: 232, startPoint y: 143, endPoint x: 243, endPoint y: 140, distance: 11.4
click at [232, 143] on div "To enrich screen reader interactions, please activate Accessibility in Grammarl…" at bounding box center [176, 152] width 194 height 114
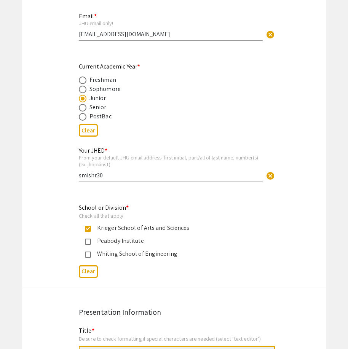
scroll to position [258, 0]
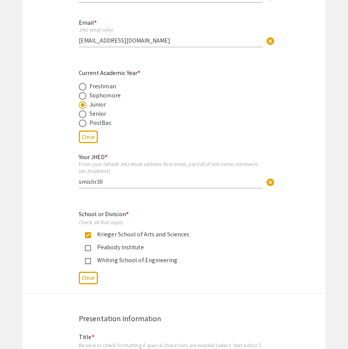
click at [96, 114] on div "Senior" at bounding box center [97, 113] width 17 height 9
click at [81, 113] on span at bounding box center [83, 114] width 8 height 8
click at [81, 113] on input "radio" at bounding box center [83, 114] width 8 height 8
radio input "true"
click at [83, 106] on span at bounding box center [83, 105] width 8 height 8
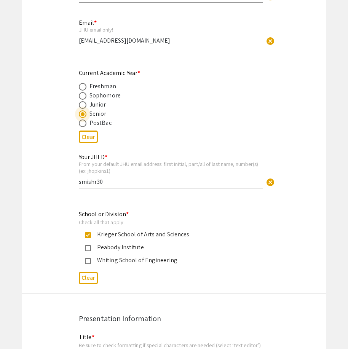
click at [83, 106] on input "radio" at bounding box center [83, 105] width 8 height 8
radio input "true"
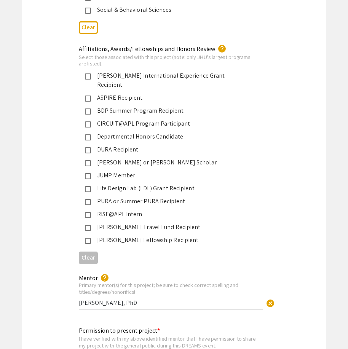
scroll to position [1284, 0]
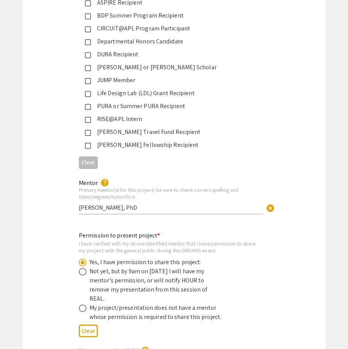
click at [112, 203] on input "[PERSON_NAME], PhD" at bounding box center [171, 207] width 184 height 8
type input "[PERSON_NAME], PhD"
click at [143, 211] on div "Mentor help Primary mentor(s) for this project; be sure to check correct spelli…" at bounding box center [171, 197] width 184 height 50
click at [88, 203] on input "[PERSON_NAME], PhD" at bounding box center [171, 207] width 184 height 8
drag, startPoint x: 87, startPoint y: 200, endPoint x: 59, endPoint y: 200, distance: 28.5
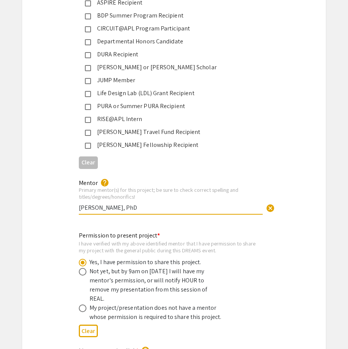
click at [59, 200] on div "Mentor help Primary mentor(s) for this project; be sure to check correct spelli…" at bounding box center [173, 200] width 303 height 45
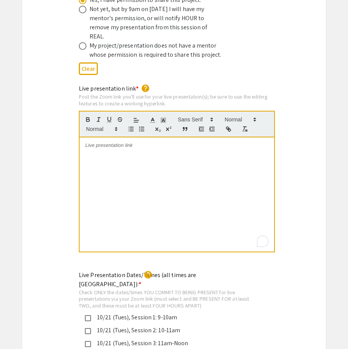
scroll to position [1550, 0]
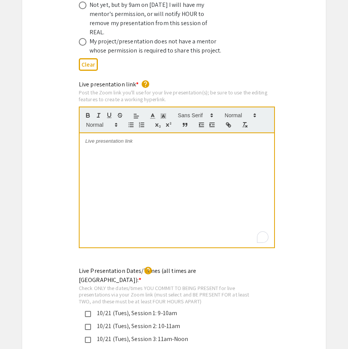
click at [143, 155] on div "To enrich screen reader interactions, please activate Accessibility in Grammarl…" at bounding box center [176, 190] width 194 height 114
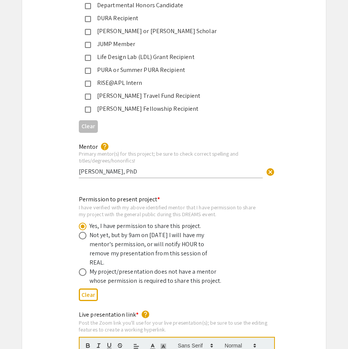
scroll to position [1246, 0]
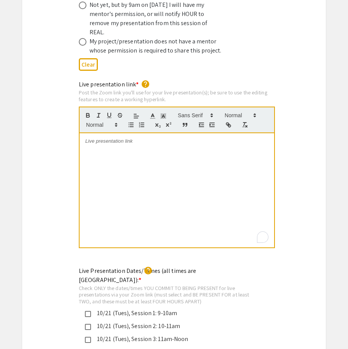
click at [139, 187] on div "To enrich screen reader interactions, please activate Accessibility in Grammarl…" at bounding box center [176, 190] width 194 height 114
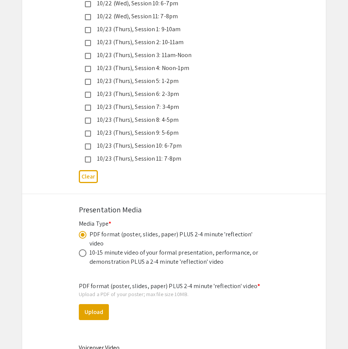
scroll to position [2121, 0]
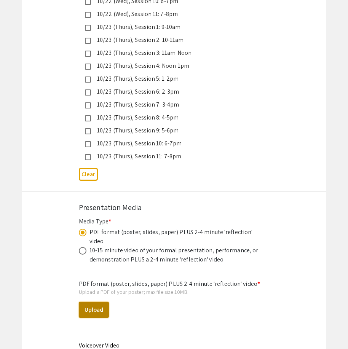
click at [103, 302] on button "Upload" at bounding box center [94, 310] width 30 height 16
click at [101, 302] on button "Upload" at bounding box center [94, 310] width 30 height 16
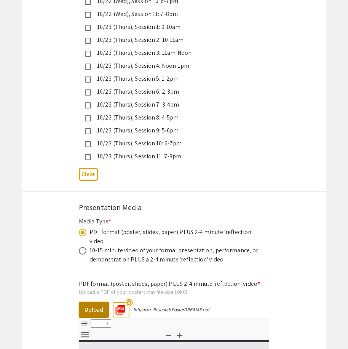
select select "custom"
type input "0"
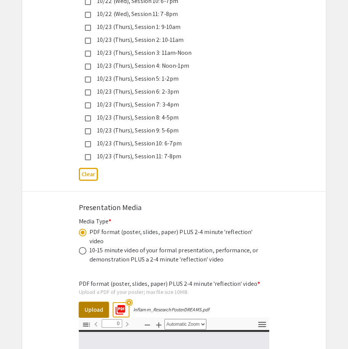
select select "custom"
type input "1"
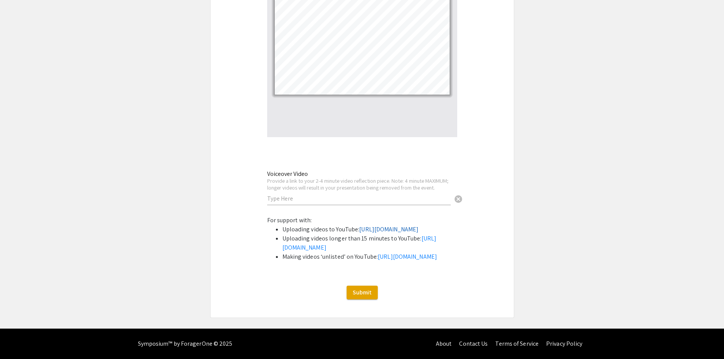
scroll to position [2510, 0]
click at [365, 195] on input "text" at bounding box center [359, 199] width 184 height 8
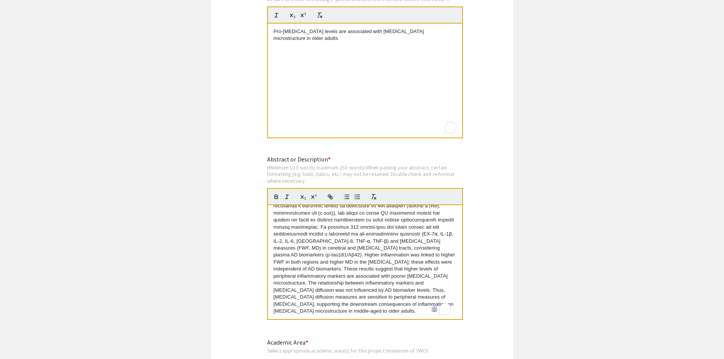
scroll to position [533, 0]
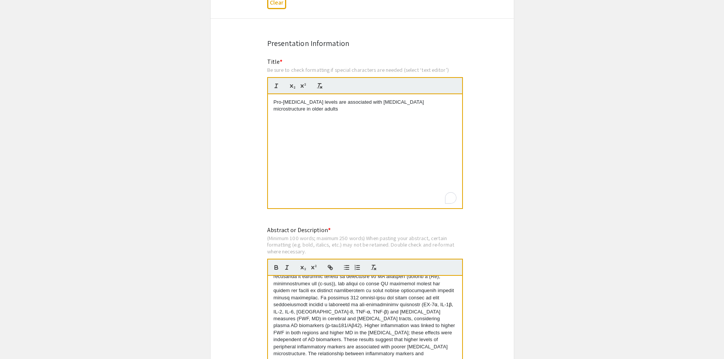
click at [337, 112] on p "Pro-[MEDICAL_DATA] levels are associated with [MEDICAL_DATA] microstructure in …" at bounding box center [365, 106] width 183 height 14
copy p "Pro-[MEDICAL_DATA] levels are associated with [MEDICAL_DATA] microstructure in …"
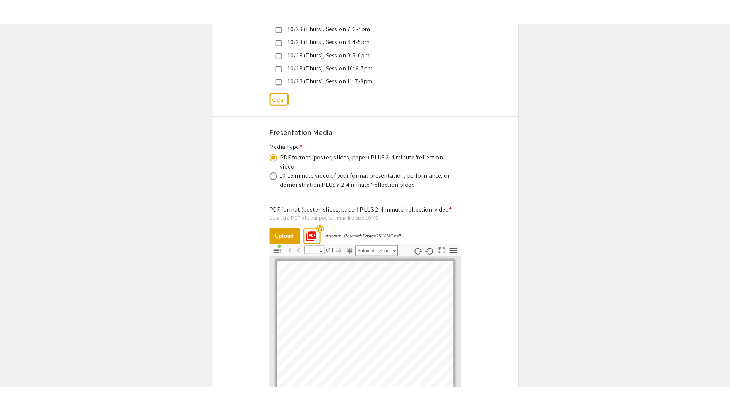
scroll to position [2320, 0]
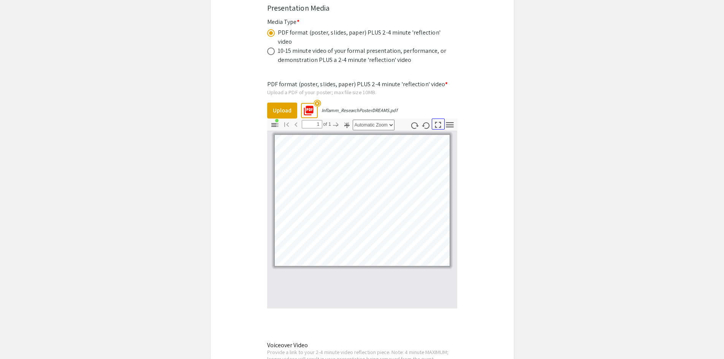
click at [438, 120] on icon "button" at bounding box center [438, 125] width 10 height 10
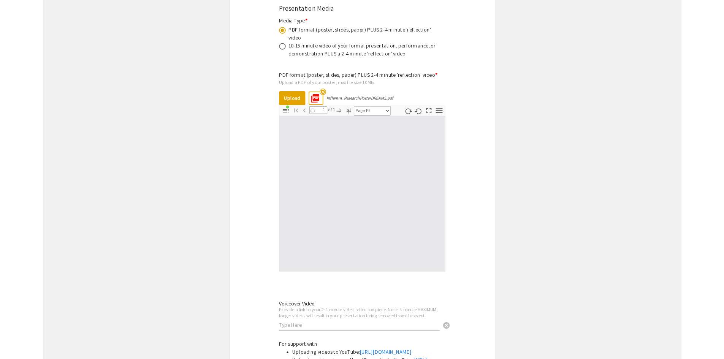
scroll to position [410, 0]
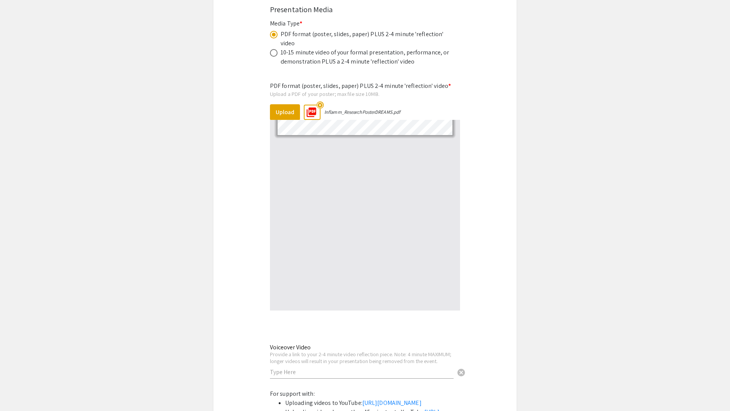
select select "auto"
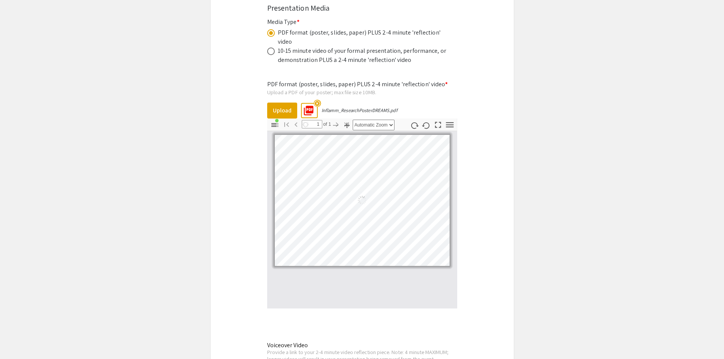
scroll to position [0, 0]
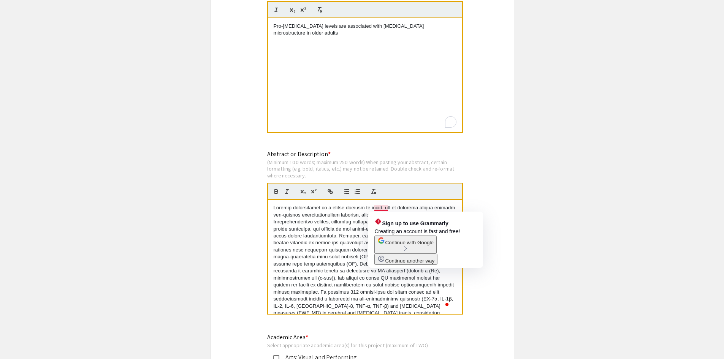
click at [380, 208] on p "α , IL-1 β , IL-2, IL-6, IL-8, TNF- α , TNF- β ) and [MEDICAL_DATA] measures (F…" at bounding box center [365, 292] width 183 height 175
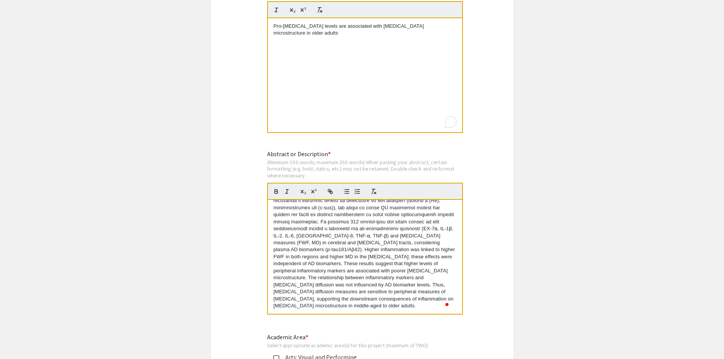
click at [411, 308] on p "α , IL-1 β , IL-2, IL-6, IL-8, TNF- α , TNF- β ) and [MEDICAL_DATA] measures (F…" at bounding box center [365, 221] width 183 height 175
drag, startPoint x: 383, startPoint y: 274, endPoint x: 361, endPoint y: 271, distance: 22.2
click at [383, 274] on p "α , IL-1 β , IL-2, IL-6, IL-8, TNF- α , TNF- β ) and [MEDICAL_DATA] measures (F…" at bounding box center [365, 221] width 183 height 175
click at [356, 306] on p "α , IL-1 β , IL-2, IL-6, IL-8, TNF- α , TNF- β ) and [MEDICAL_DATA] measures (F…" at bounding box center [365, 221] width 183 height 175
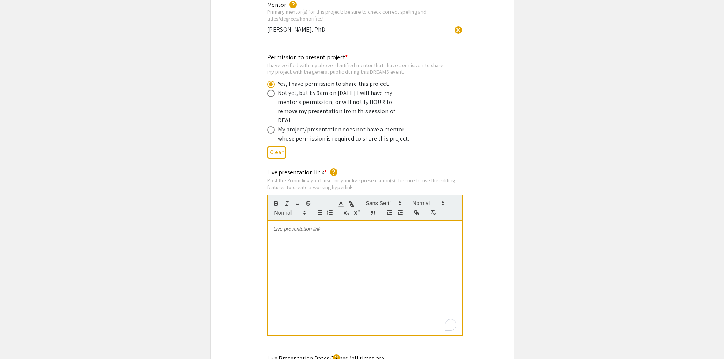
scroll to position [1484, 0]
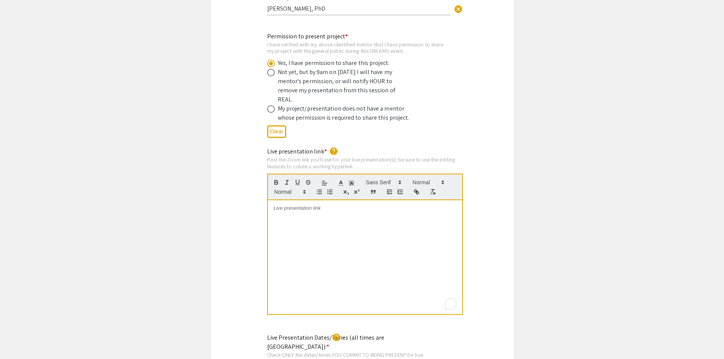
click at [286, 253] on div "To enrich screen reader interactions, please activate Accessibility in Grammarl…" at bounding box center [365, 257] width 194 height 114
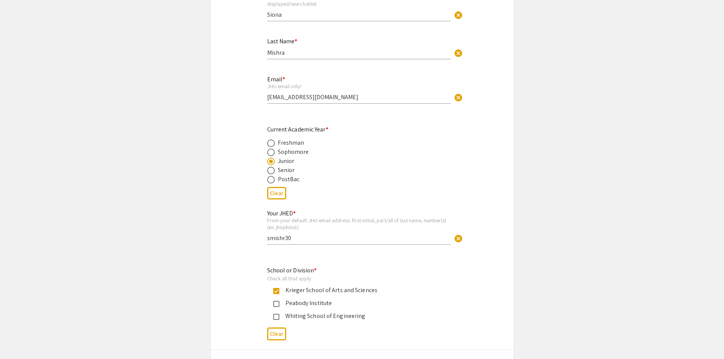
scroll to position [0, 0]
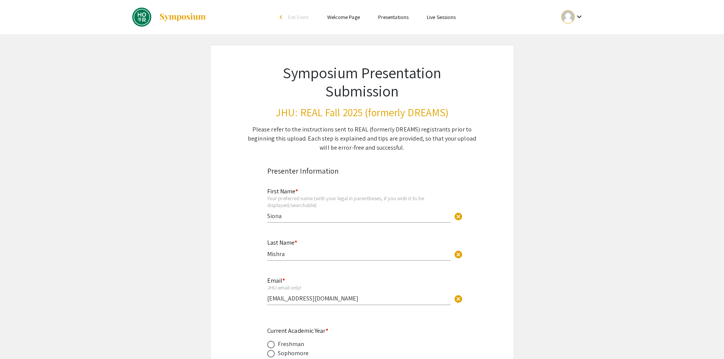
click at [316, 115] on h3 "JHU: REAL Fall 2025 (formerly DREAMS)" at bounding box center [363, 112] width 230 height 13
drag, startPoint x: 316, startPoint y: 115, endPoint x: 344, endPoint y: 113, distance: 28.6
click at [343, 112] on h3 "JHU: REAL Fall 2025 (formerly DREAMS)" at bounding box center [363, 112] width 230 height 13
copy h3 "REAL Fall 2025"
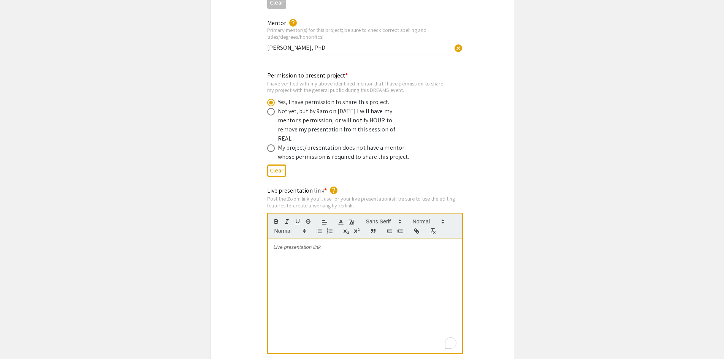
scroll to position [1445, 0]
click at [309, 244] on div "To enrich screen reader interactions, please activate Accessibility in Grammarl…" at bounding box center [365, 296] width 194 height 114
click at [273, 239] on div "[URL][DOMAIN_NAME][SECURITY_DATA]" at bounding box center [365, 296] width 194 height 114
click at [345, 244] on p "[URL][DOMAIN_NAME]" at bounding box center [365, 247] width 183 height 7
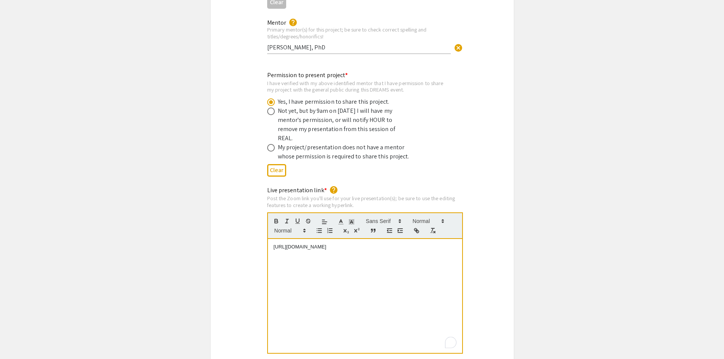
click at [345, 244] on p "[URL][DOMAIN_NAME]" at bounding box center [365, 247] width 183 height 7
click at [269, 239] on div "[URL][DOMAIN_NAME][SECURITY_DATA]" at bounding box center [365, 296] width 194 height 114
click at [329, 244] on p "[URL][DOMAIN_NAME]" at bounding box center [365, 247] width 183 height 7
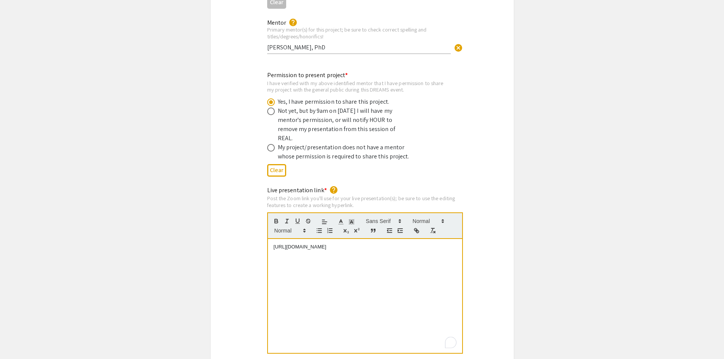
click at [329, 244] on p "[URL][DOMAIN_NAME]" at bounding box center [365, 247] width 183 height 7
click at [315, 244] on p "[URL][DOMAIN_NAME][SECURITY_DATA]" at bounding box center [365, 247] width 183 height 7
click at [378, 244] on p "[URL][DOMAIN_NAME][SECURITY_DATA]" at bounding box center [365, 247] width 183 height 7
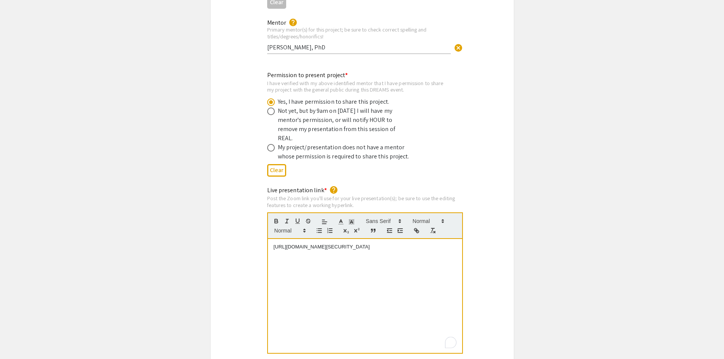
click at [378, 244] on p "[URL][DOMAIN_NAME][SECURITY_DATA]" at bounding box center [365, 247] width 183 height 7
click at [357, 244] on p "[URL][DOMAIN_NAME][SECURITY_DATA]" at bounding box center [365, 247] width 183 height 7
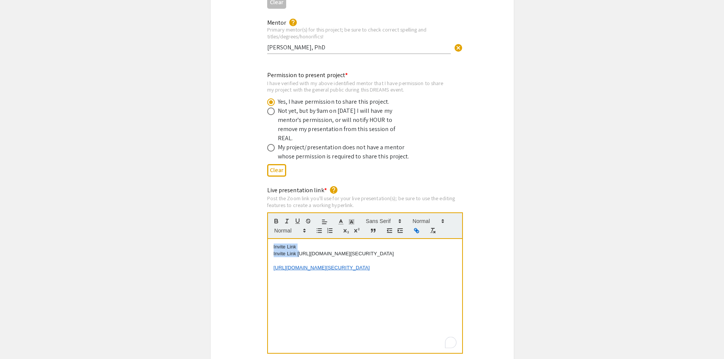
drag, startPoint x: 299, startPoint y: 237, endPoint x: 236, endPoint y: 206, distance: 70.6
click at [236, 206] on div "Live presentation link * help Post the Zoom link you'll use for your live prese…" at bounding box center [362, 275] width 303 height 179
click at [382, 265] on div "[URL][DOMAIN_NAME][SECURITY_DATA] [URL][DOMAIN_NAME][SECURITY_DATA]" at bounding box center [365, 296] width 194 height 114
drag, startPoint x: 381, startPoint y: 239, endPoint x: 235, endPoint y: 210, distance: 148.2
click at [235, 210] on div "Live presentation link * help Post the Zoom link you'll use for your live prese…" at bounding box center [362, 275] width 303 height 179
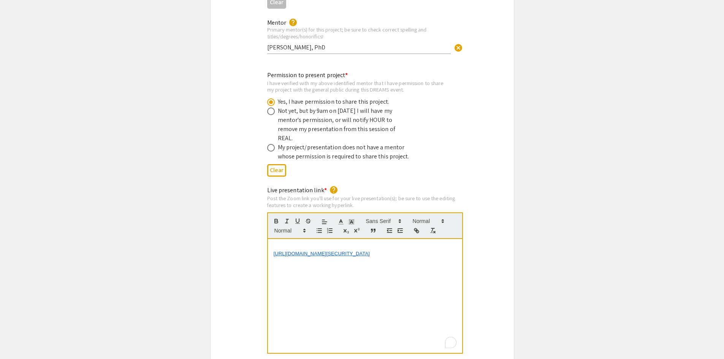
click at [271, 239] on div "[URL][DOMAIN_NAME][SECURITY_DATA]" at bounding box center [365, 296] width 194 height 114
click at [309, 284] on div "[URL][DOMAIN_NAME][SECURITY_DATA]" at bounding box center [365, 296] width 194 height 114
click at [452, 161] on div "Clear" at bounding box center [362, 170] width 190 height 19
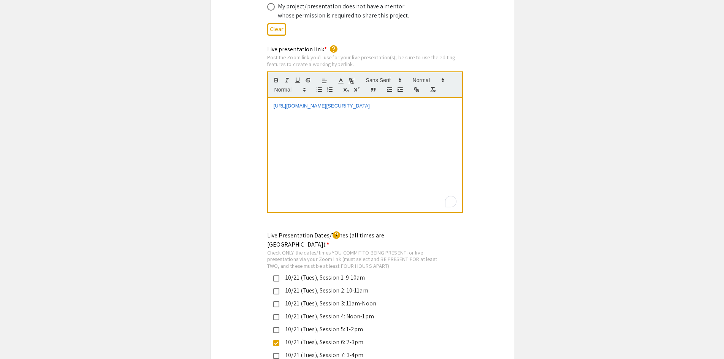
scroll to position [1597, 0]
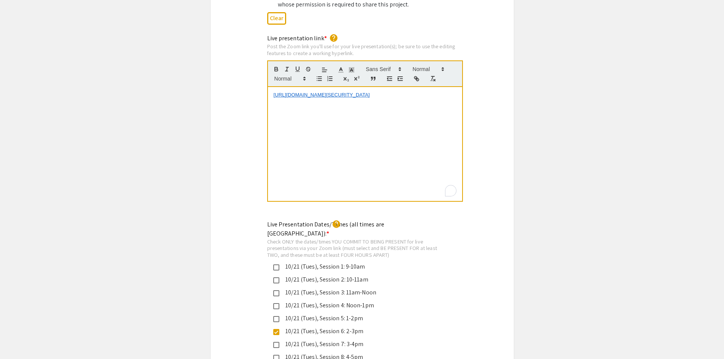
click at [497, 129] on div "Live presentation link * help Post the Zoom link you'll use for your live prese…" at bounding box center [362, 123] width 303 height 179
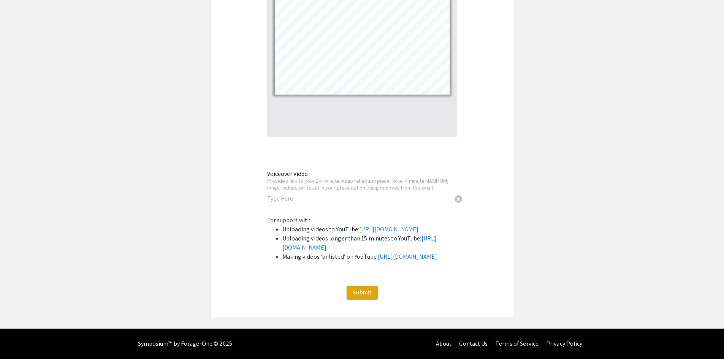
scroll to position [2509, 0]
click at [352, 163] on div "Voiceover Video Provide a link to your 2-4 minute video reflection piece. Note:…" at bounding box center [359, 184] width 184 height 42
click at [353, 195] on input "text" at bounding box center [359, 199] width 184 height 8
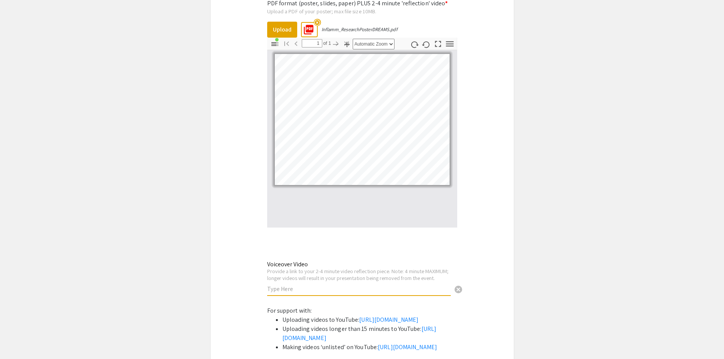
scroll to position [2433, 0]
